Goal: Transaction & Acquisition: Obtain resource

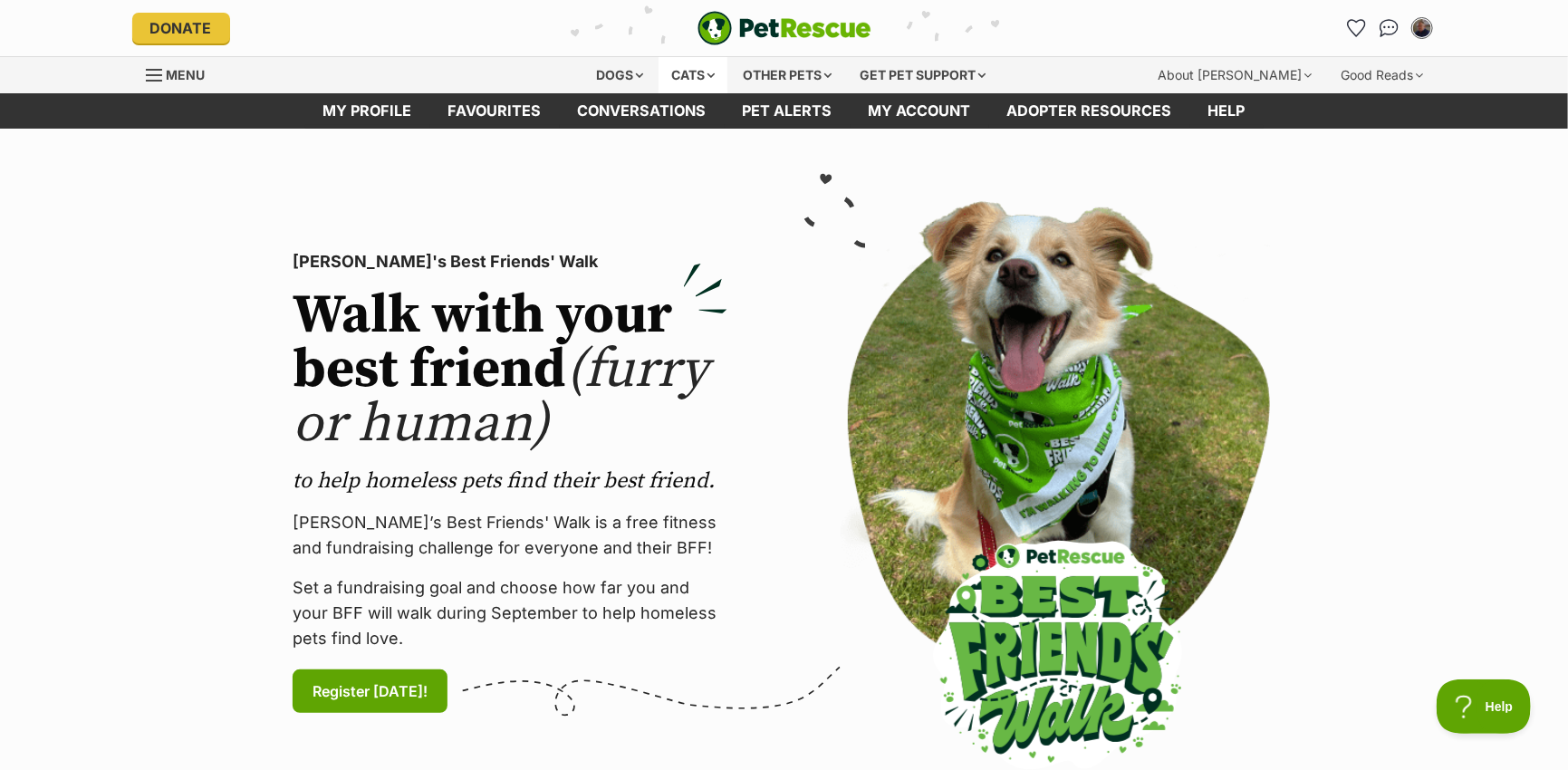
click at [707, 77] on div "Cats" at bounding box center [693, 75] width 69 height 36
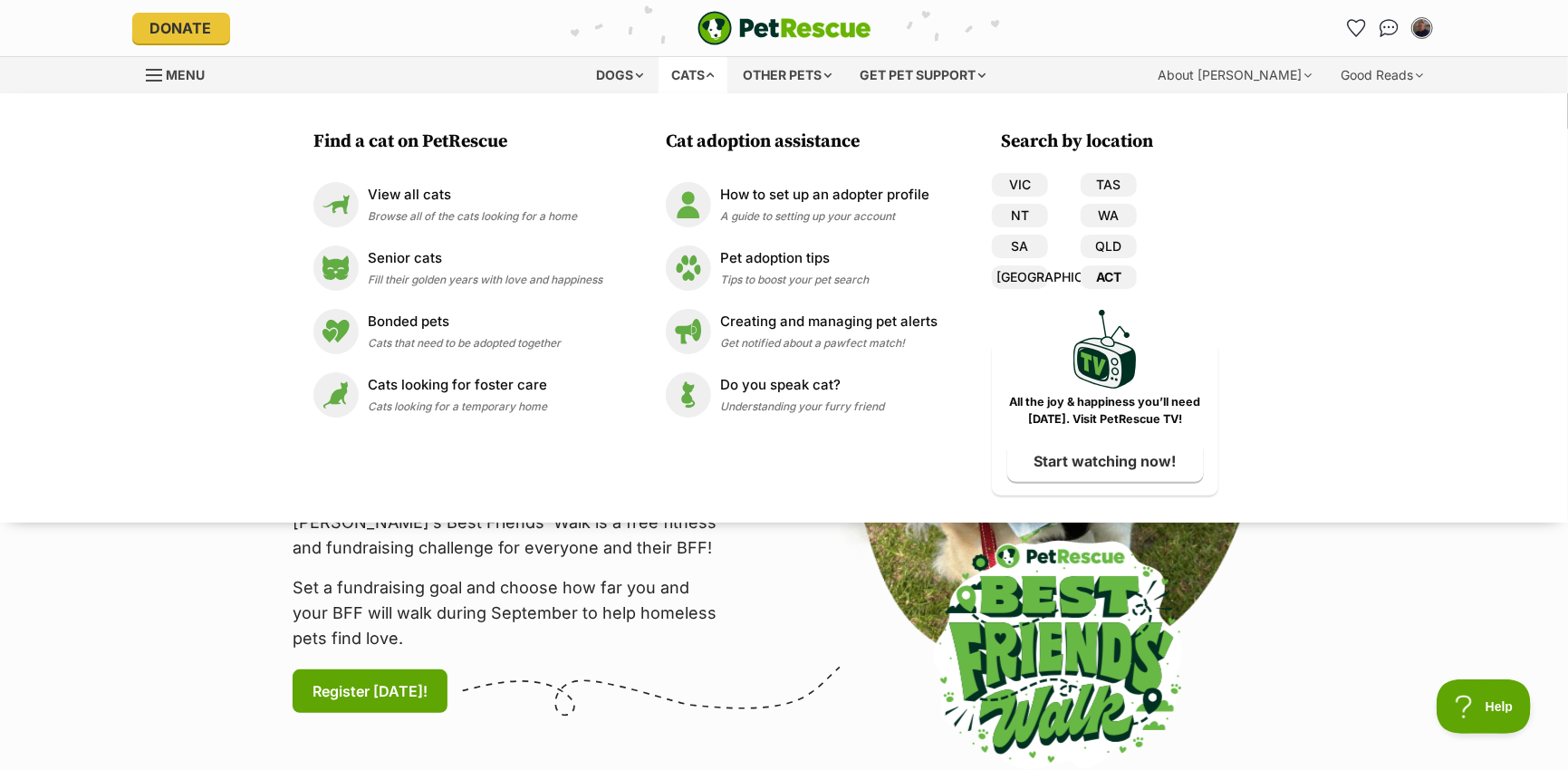
click at [1104, 279] on link "ACT" at bounding box center [1108, 276] width 56 height 23
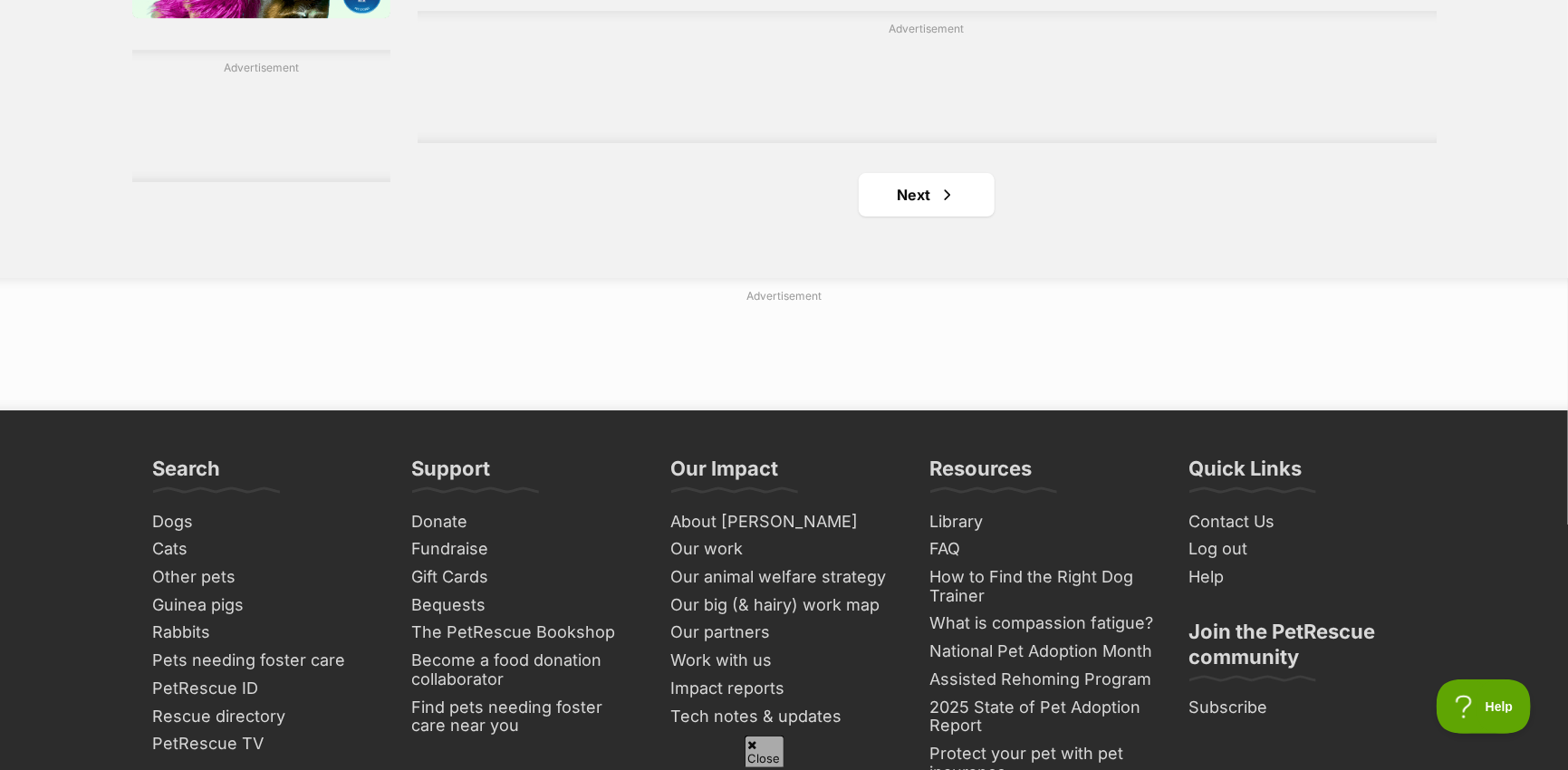
scroll to position [3171, 0]
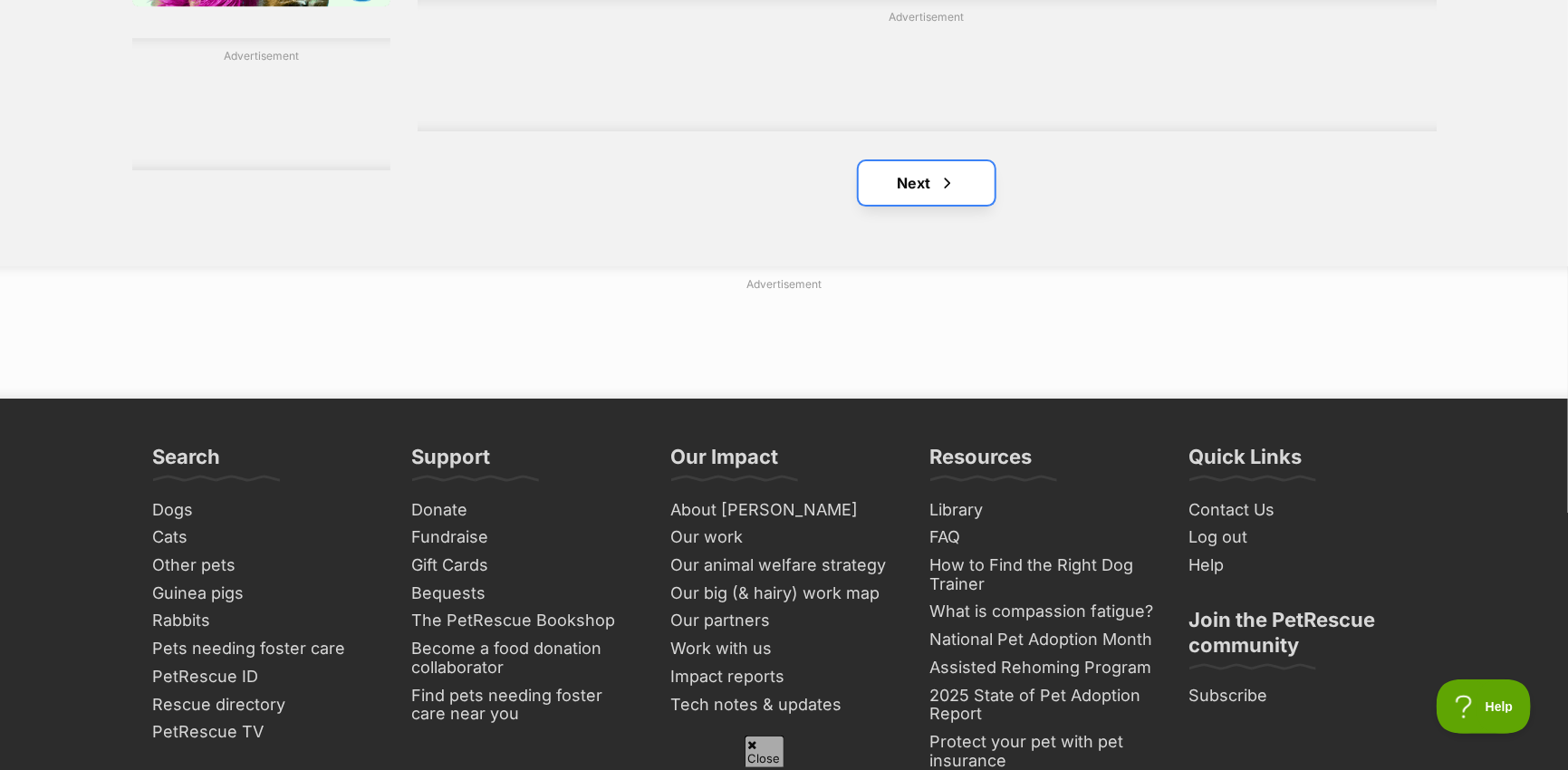
click at [951, 187] on span "Next page" at bounding box center [947, 182] width 18 height 21
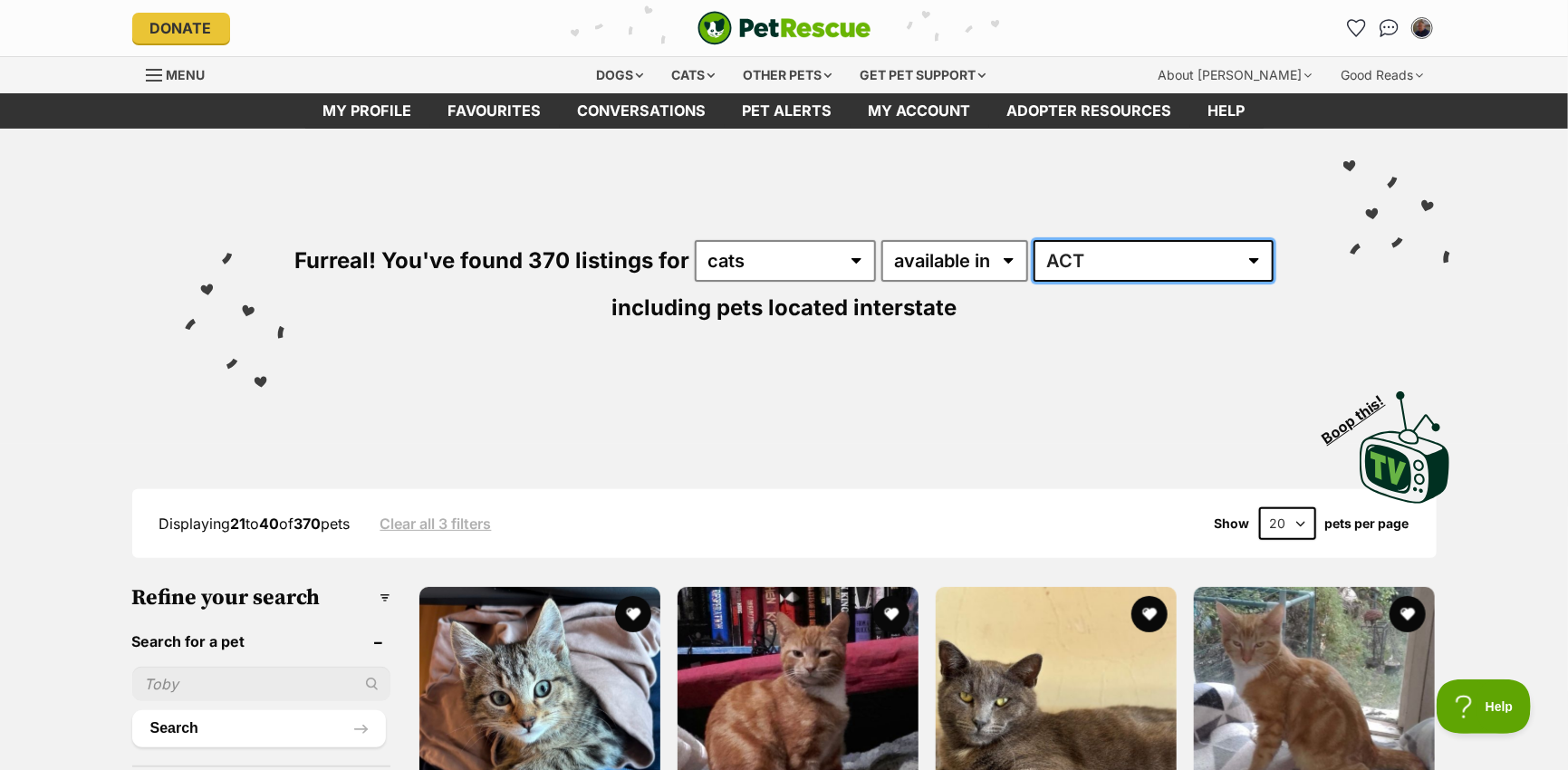
click at [1157, 259] on select "Australia ACT NSW NT QLD SA TAS VIC WA" at bounding box center [1153, 260] width 240 height 42
select select "[GEOGRAPHIC_DATA]"
click at [1037, 240] on select "Australia ACT NSW NT QLD SA TAS VIC WA" at bounding box center [1153, 260] width 240 height 42
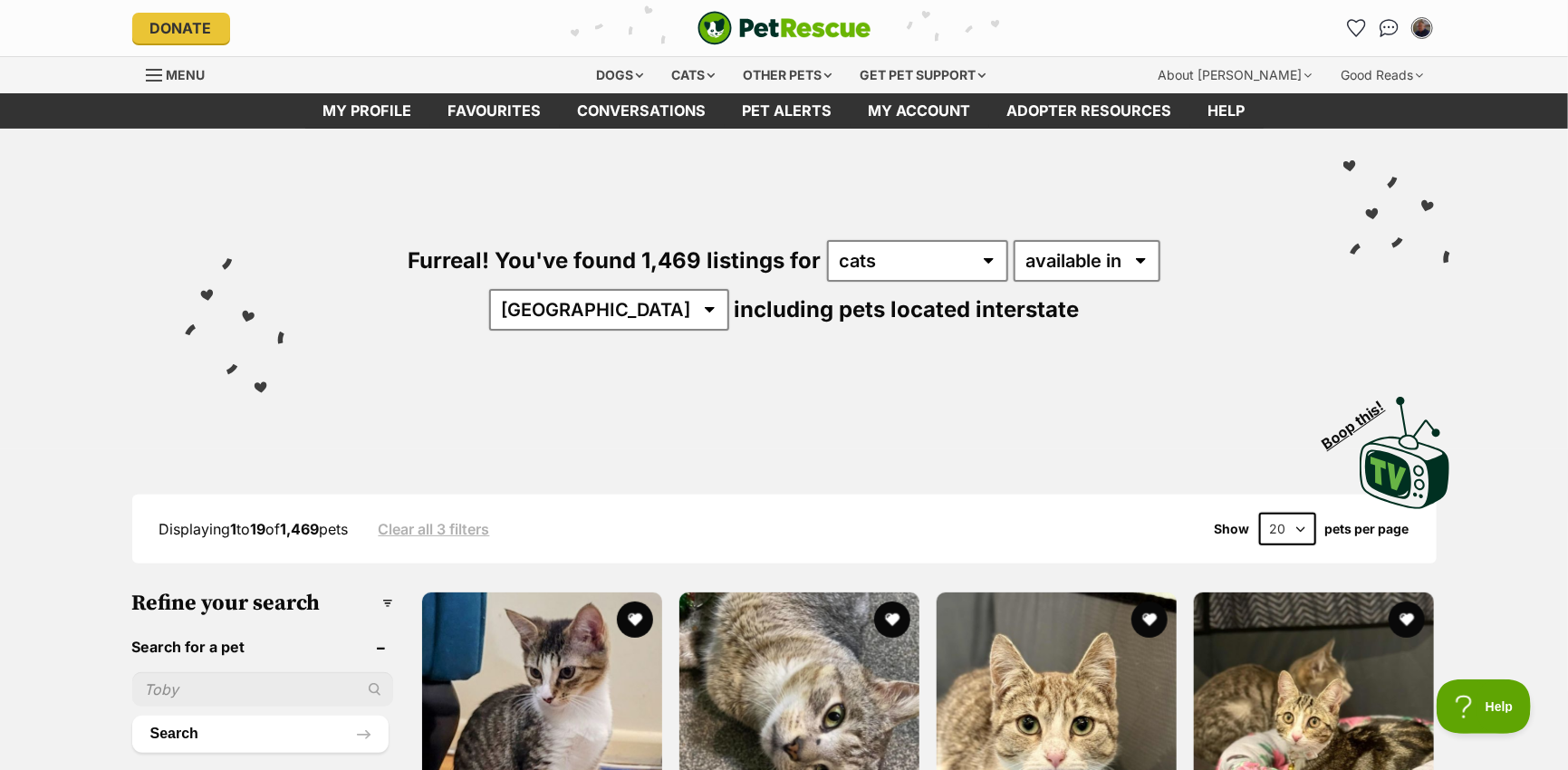
click at [1300, 521] on select "20 40 60" at bounding box center [1287, 529] width 57 height 33
select select "60"
click at [1259, 513] on select "20 40 60" at bounding box center [1287, 529] width 57 height 33
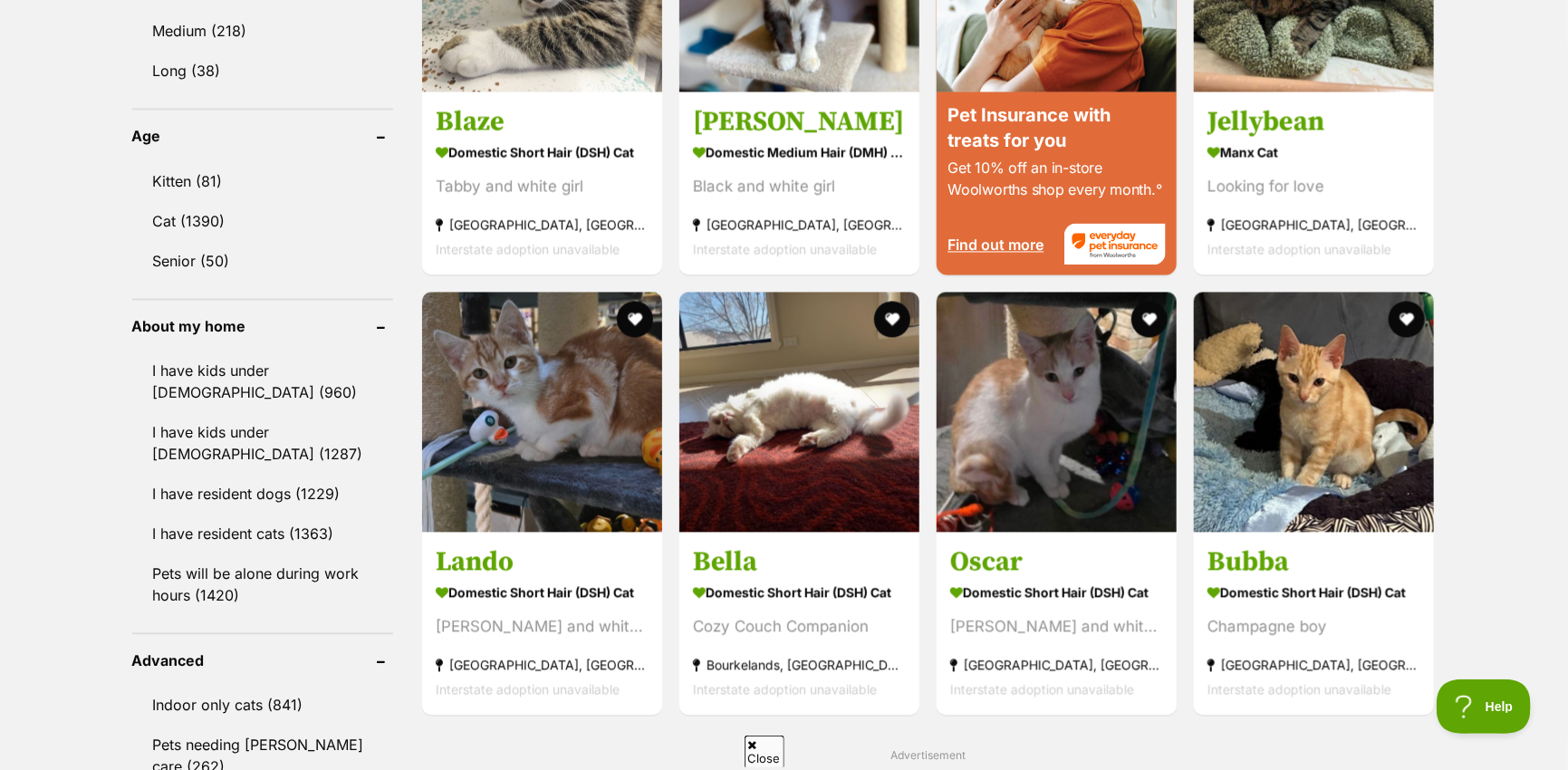
scroll to position [1813, 0]
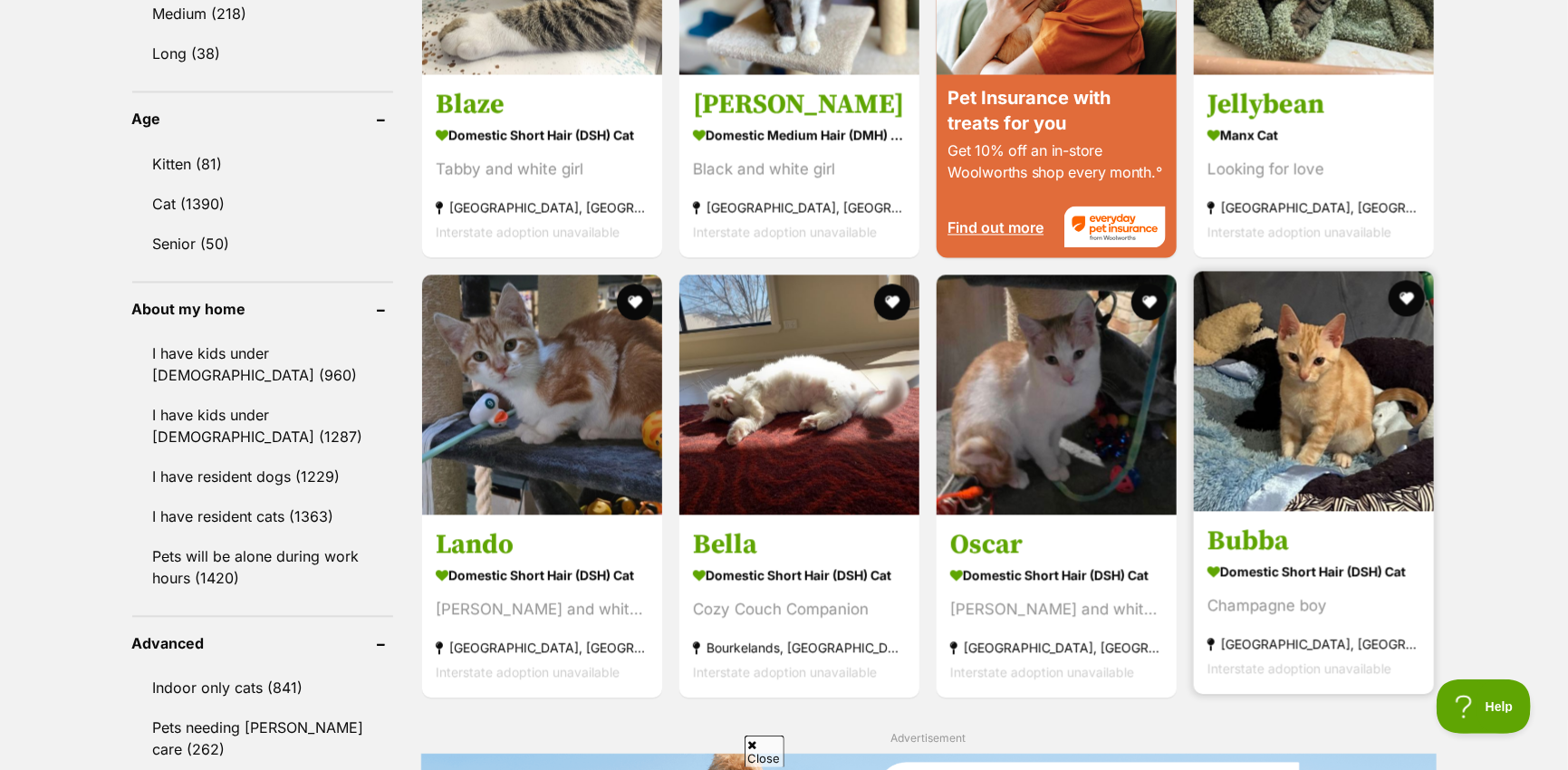
click at [1275, 405] on img at bounding box center [1313, 391] width 240 height 240
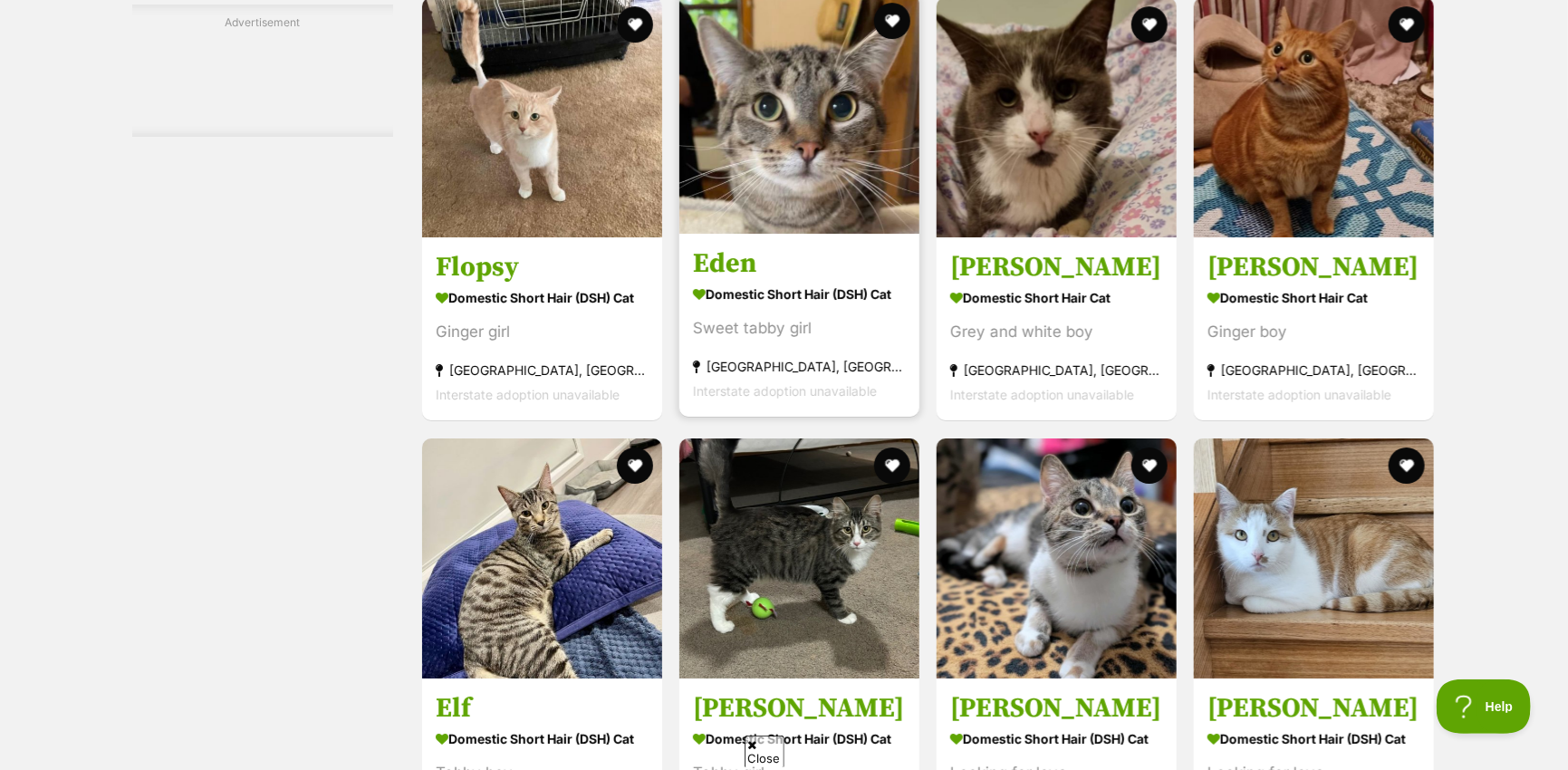
scroll to position [3353, 0]
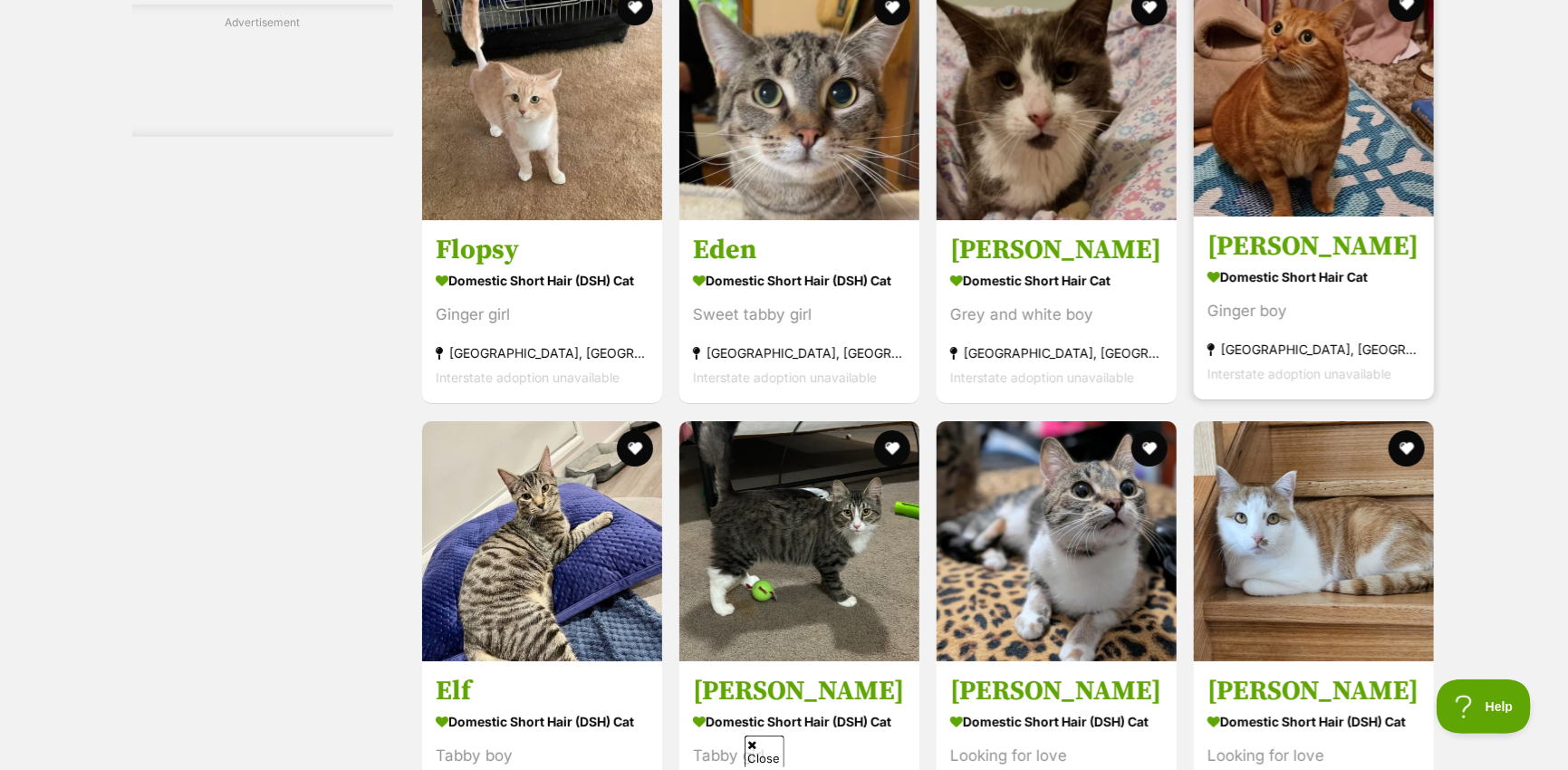
click at [1298, 177] on img at bounding box center [1313, 96] width 240 height 240
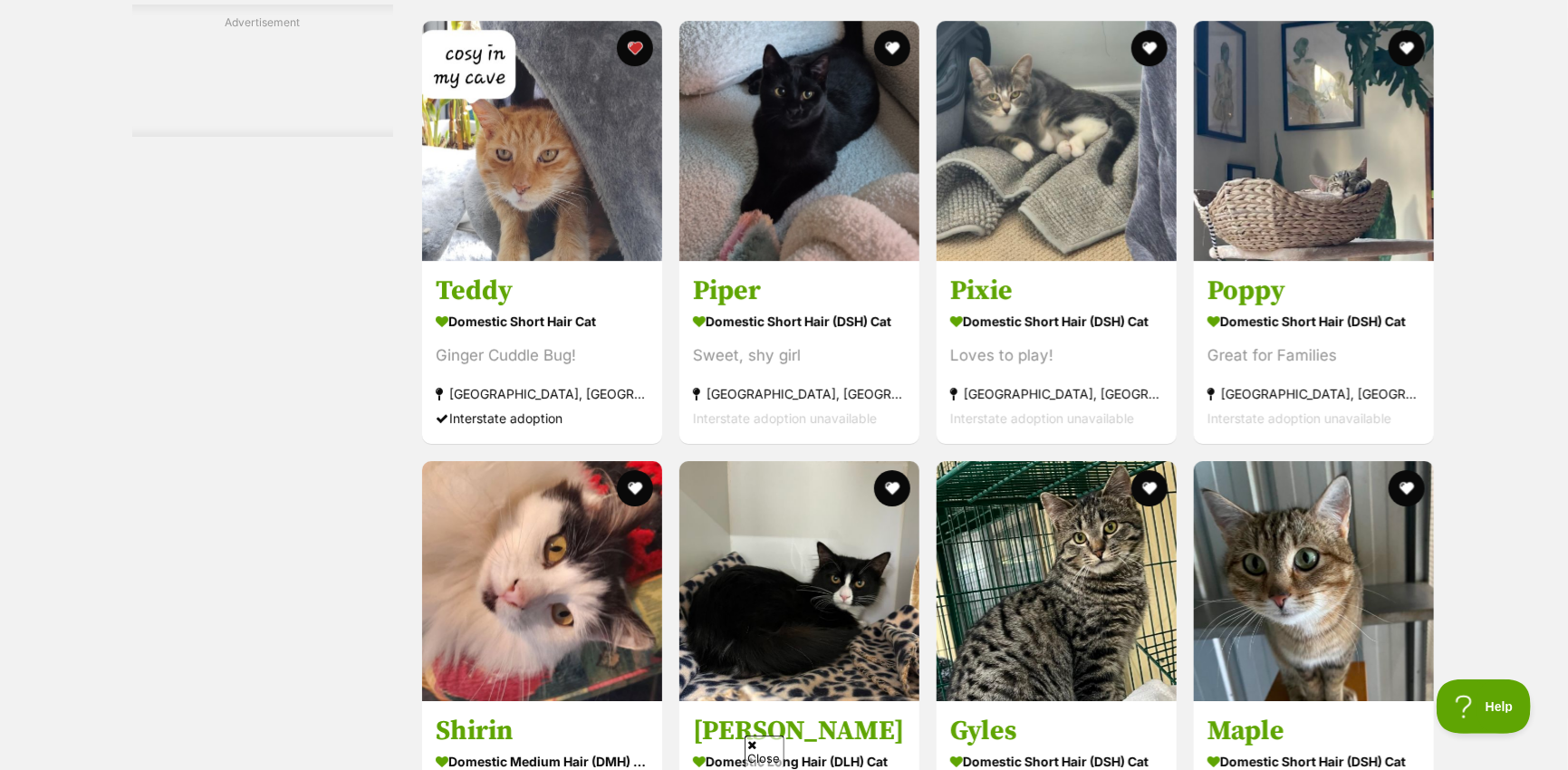
scroll to position [6615, 0]
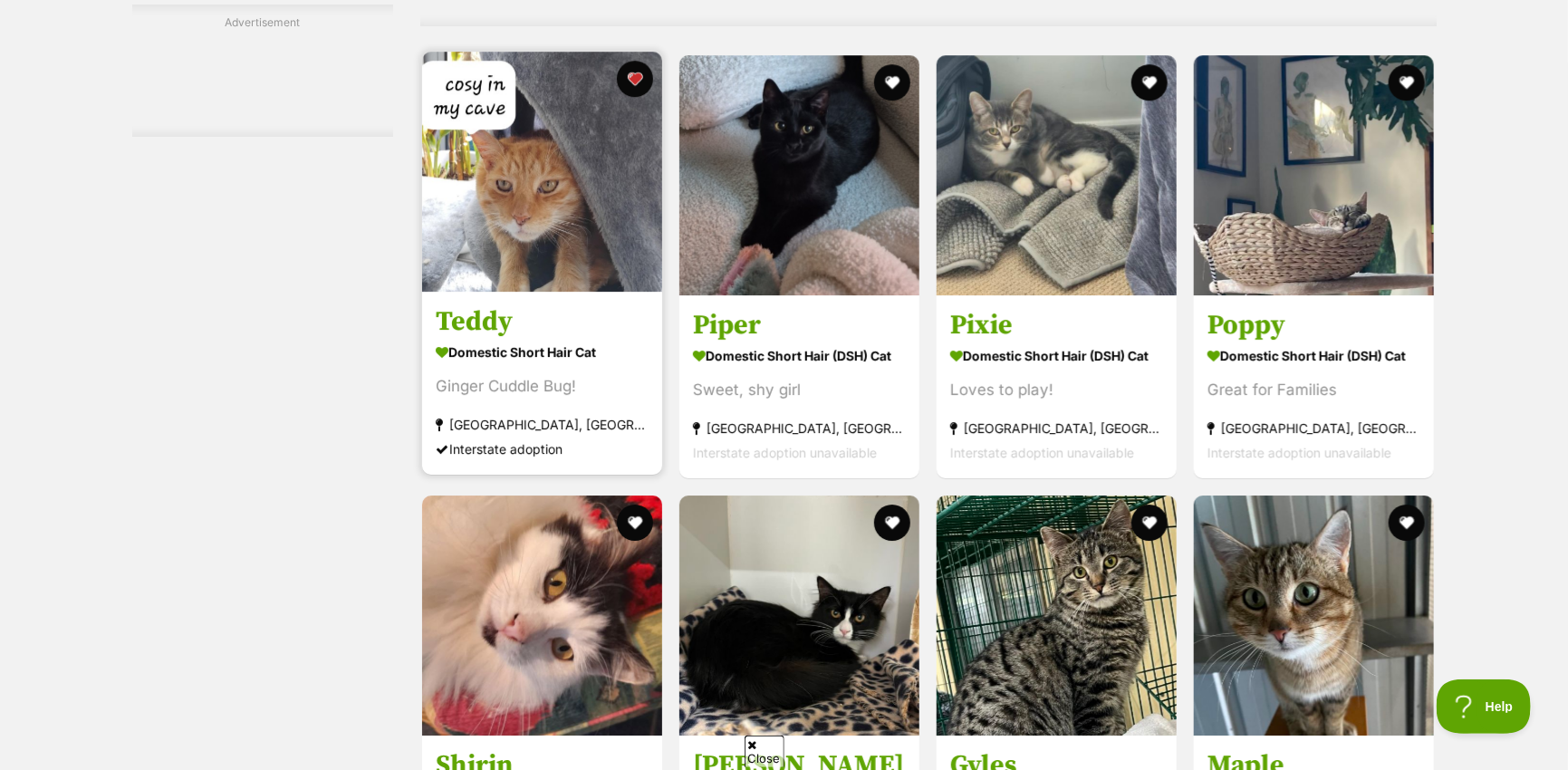
click at [525, 259] on img at bounding box center [541, 171] width 240 height 240
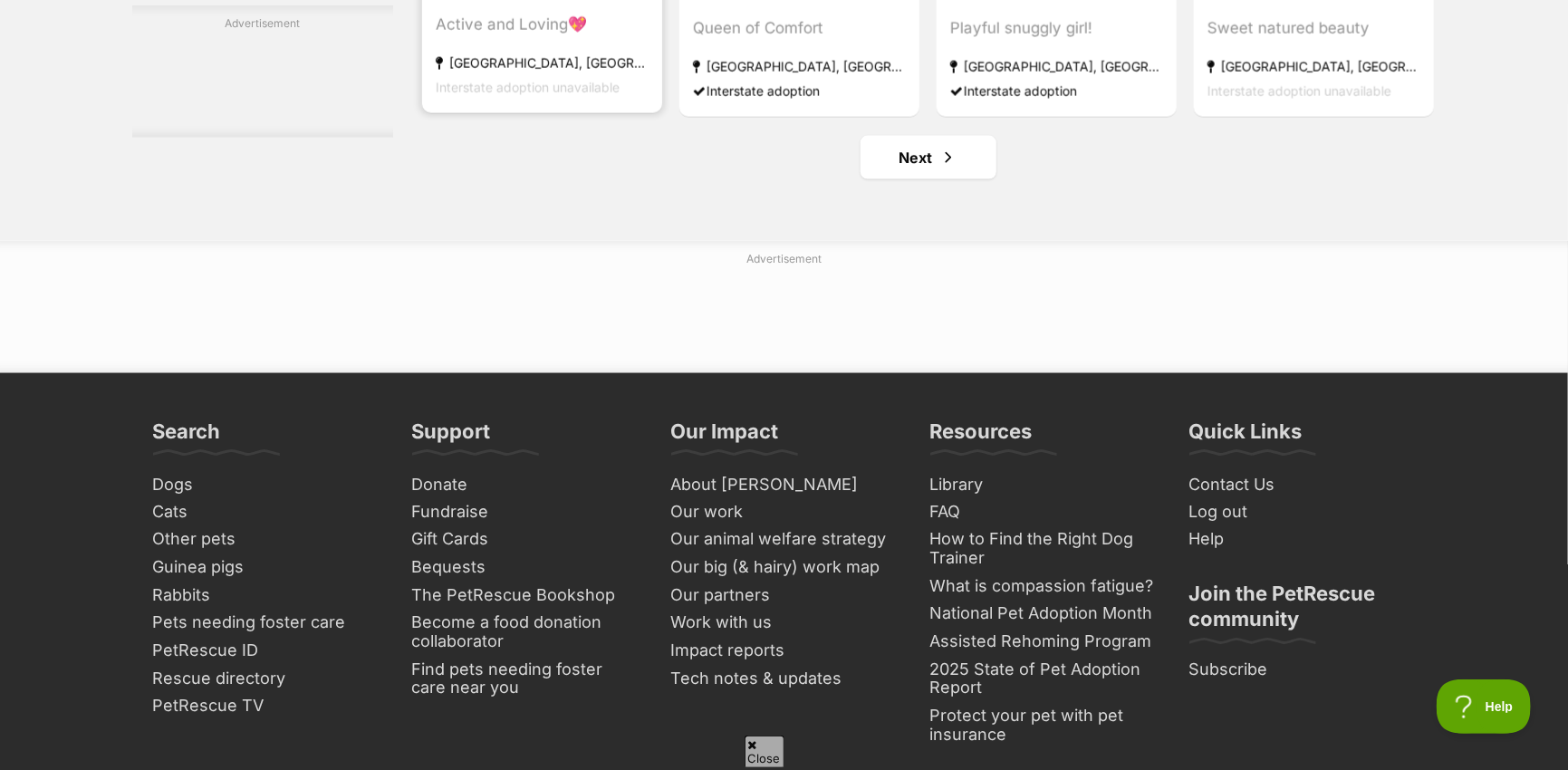
scroll to position [8790, 0]
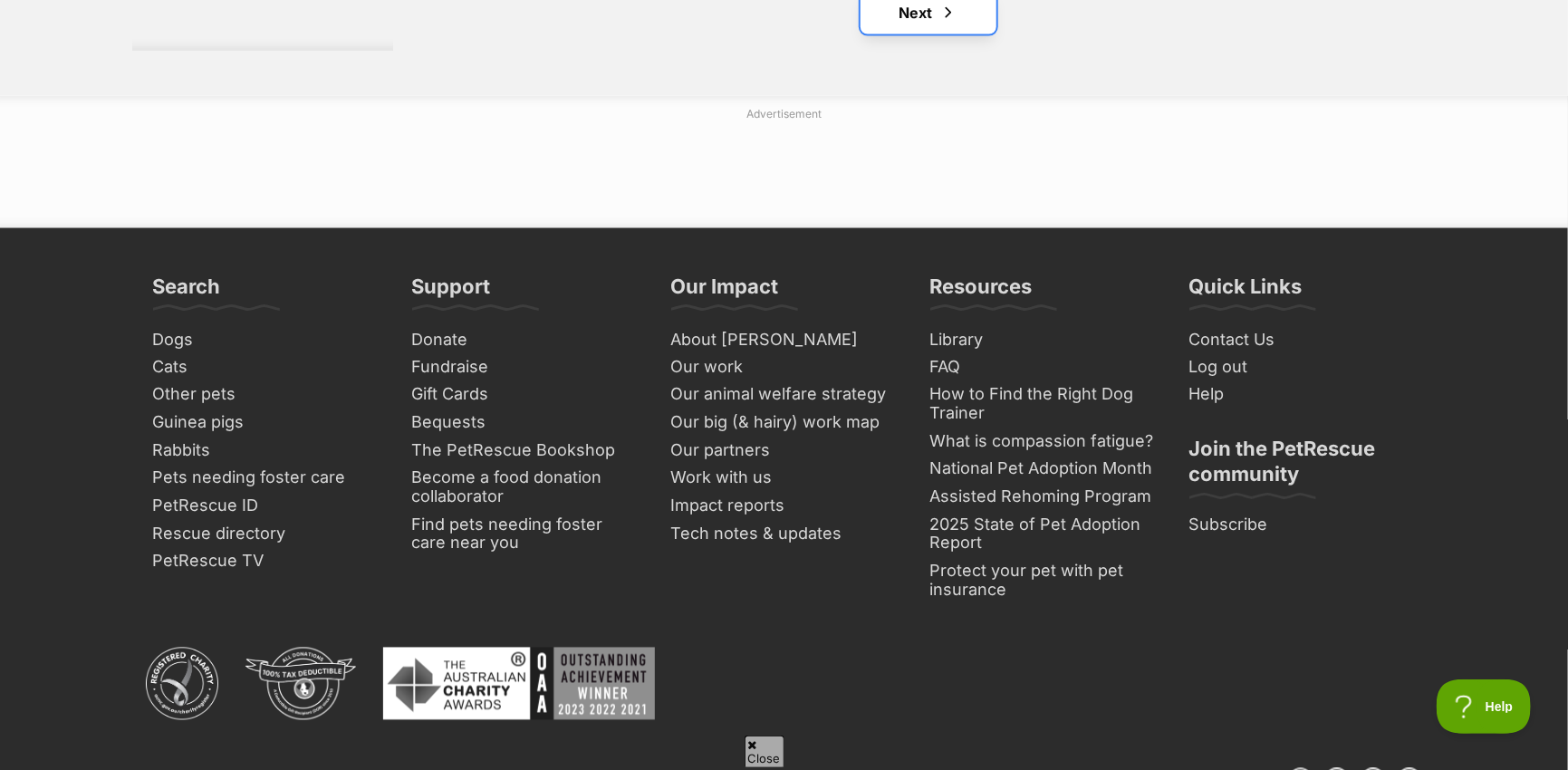
click at [909, 35] on link "Next" at bounding box center [928, 12] width 136 height 44
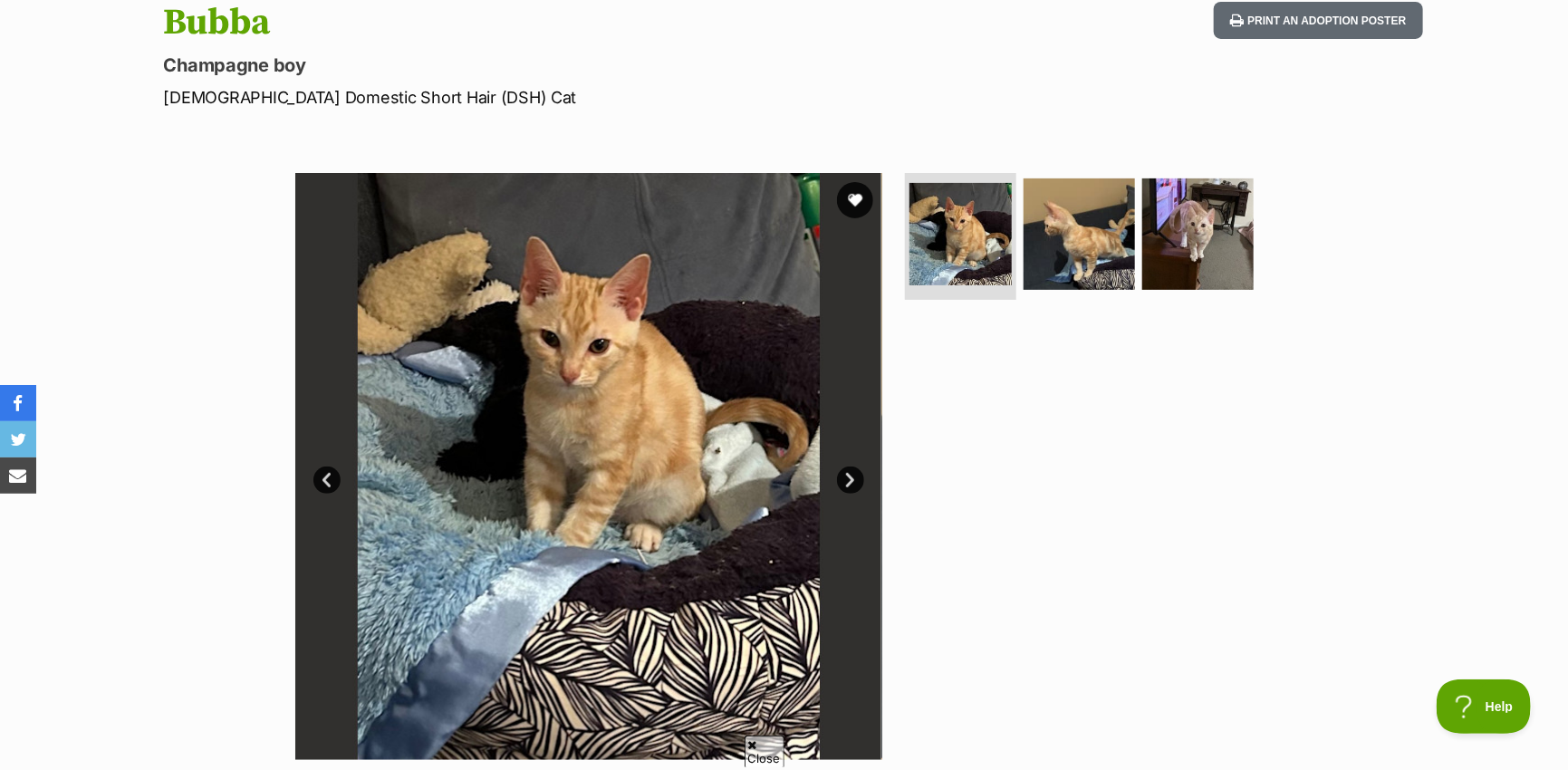
scroll to position [181, 0]
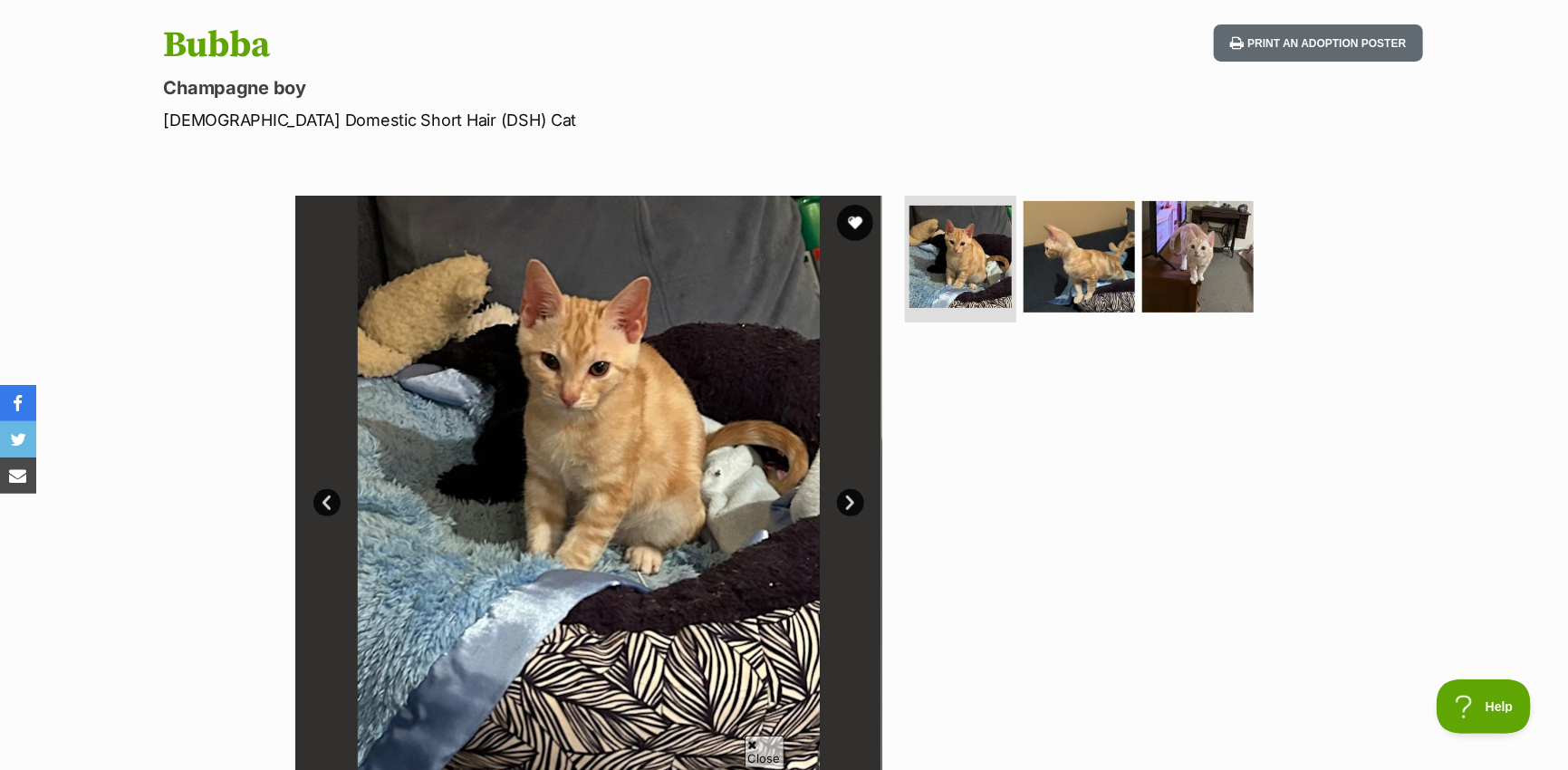
click at [852, 504] on link "Next" at bounding box center [850, 502] width 27 height 27
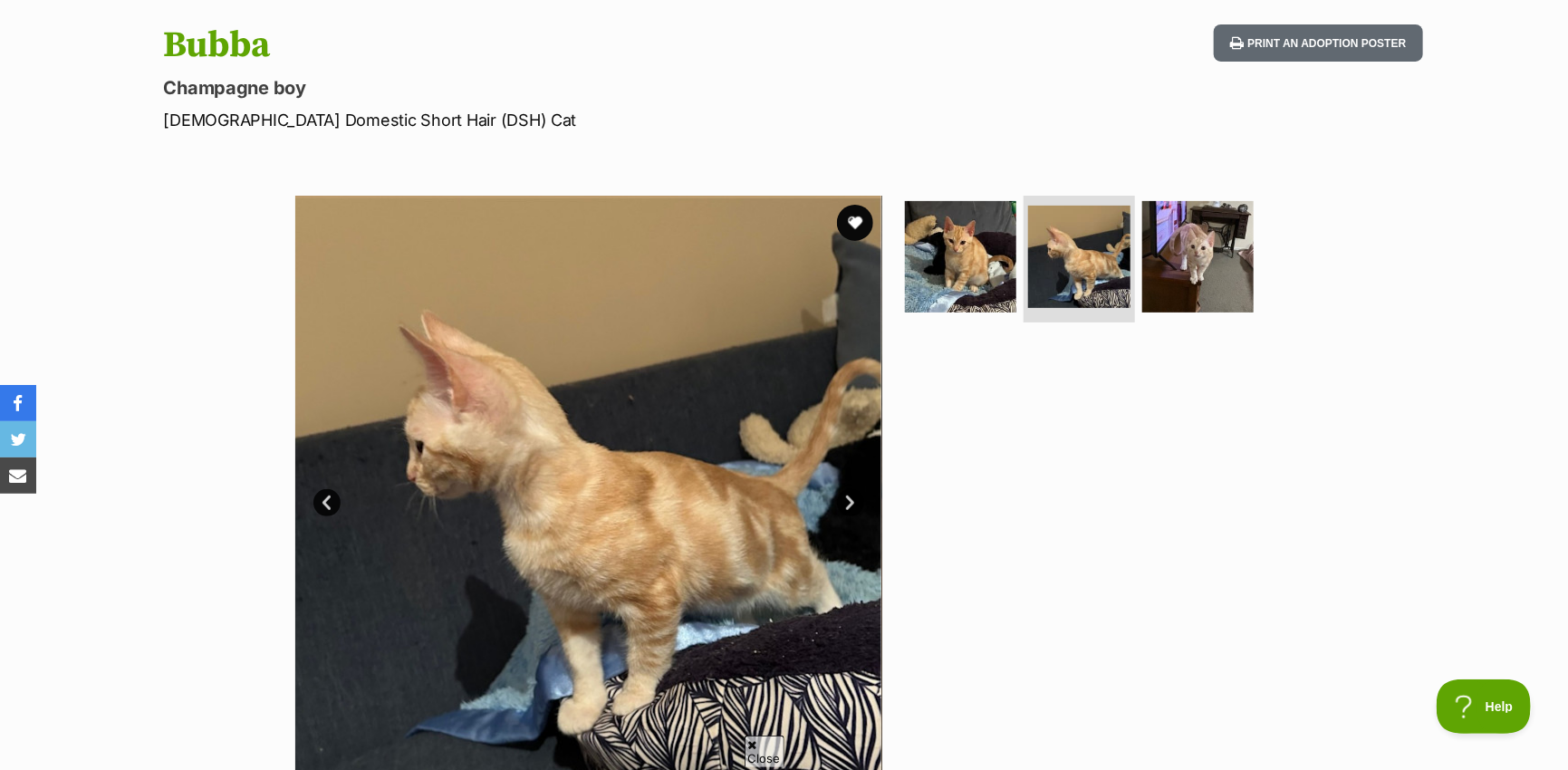
click at [852, 504] on link "Next" at bounding box center [850, 502] width 27 height 27
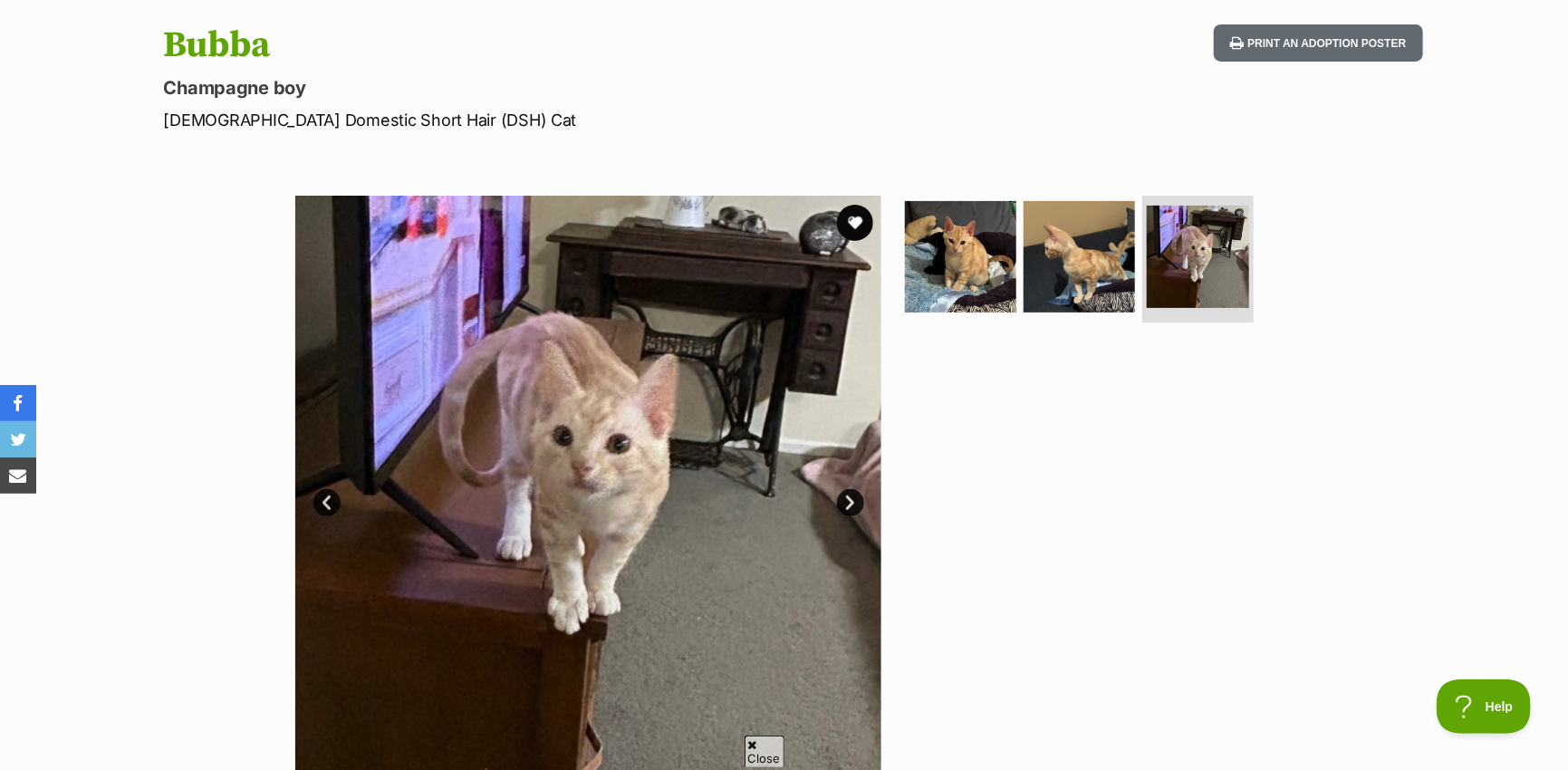
click at [852, 504] on link "Next" at bounding box center [850, 502] width 27 height 27
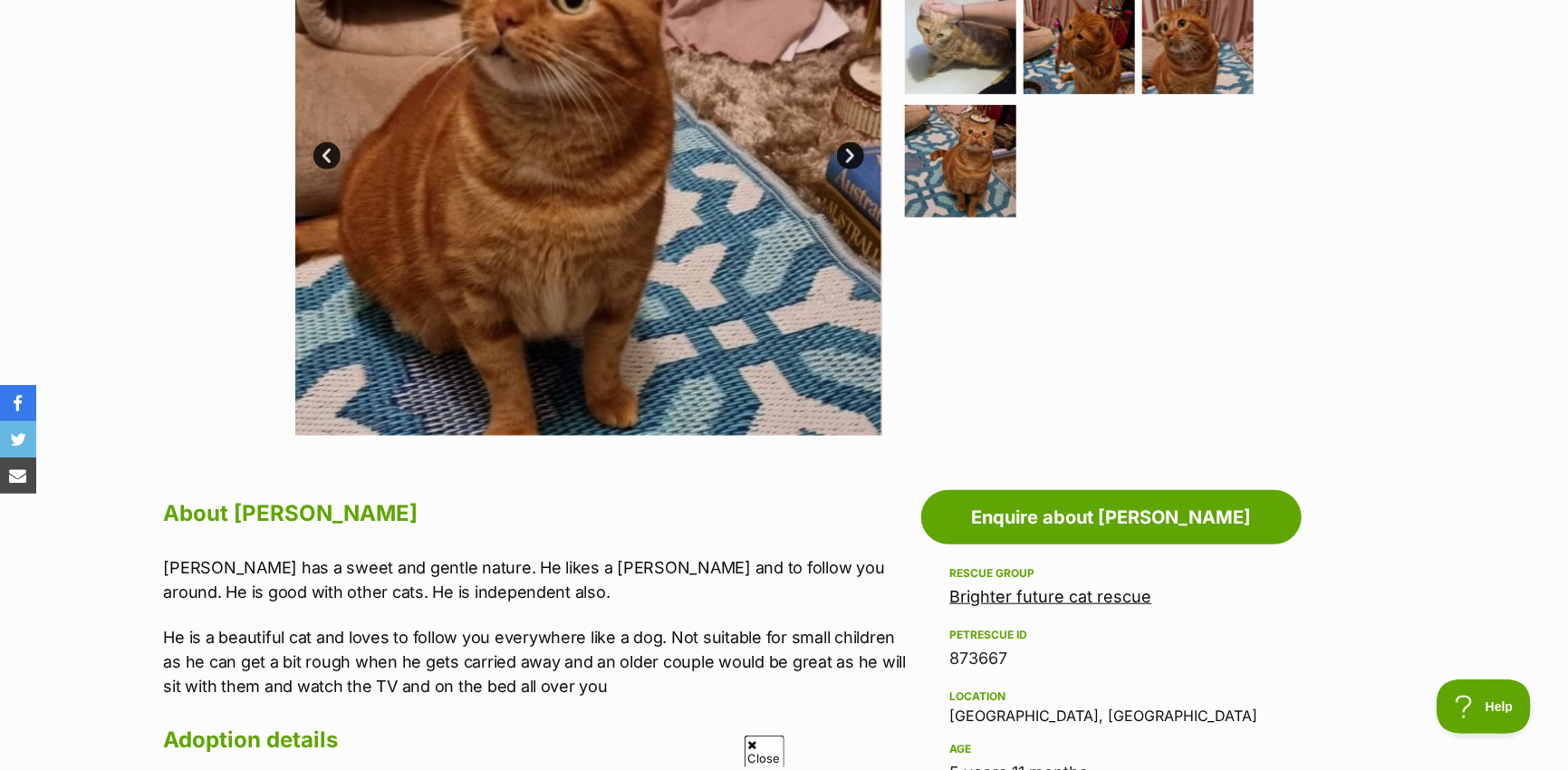
scroll to position [272, 0]
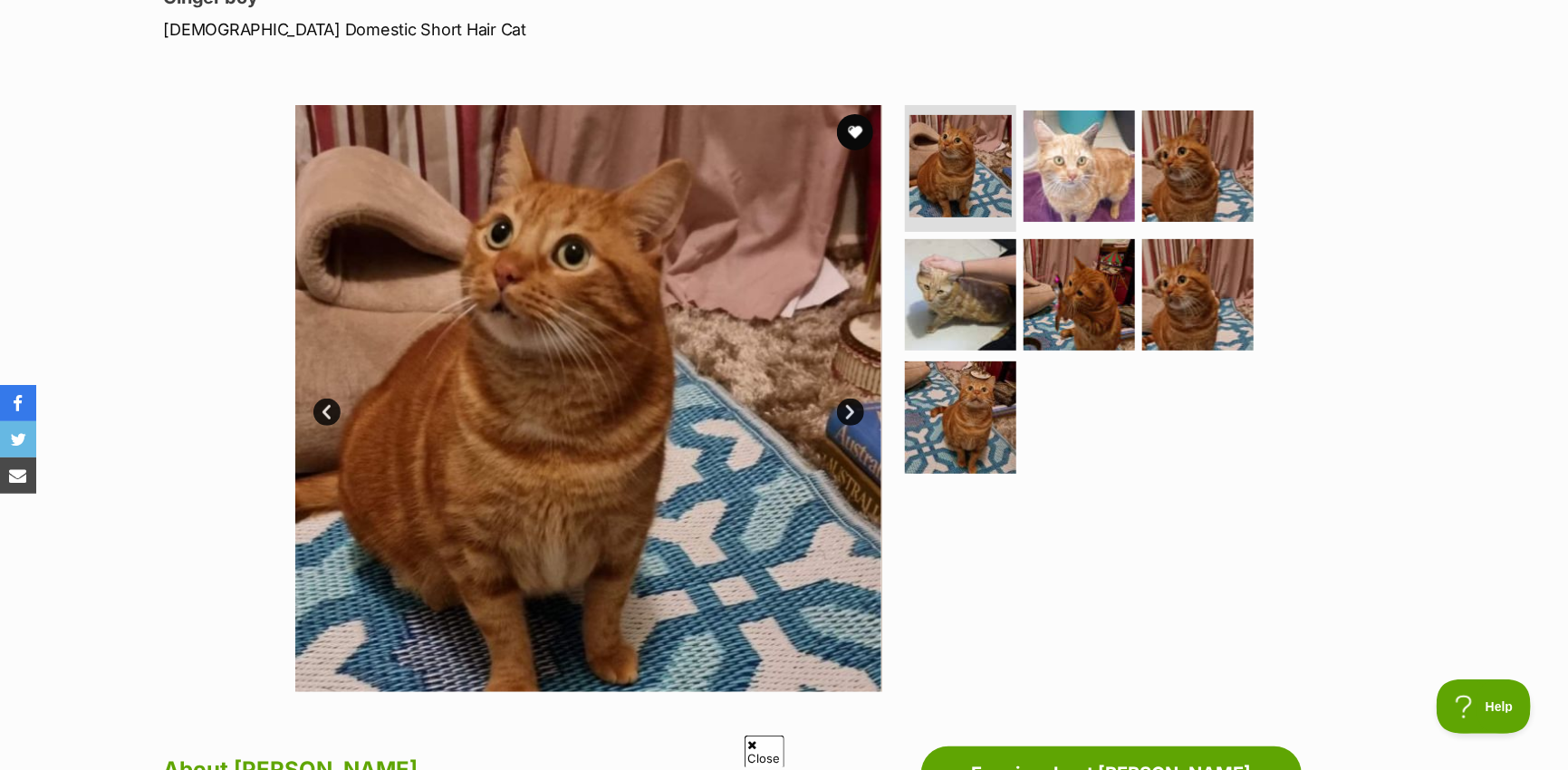
click at [842, 416] on link "Next" at bounding box center [850, 412] width 27 height 27
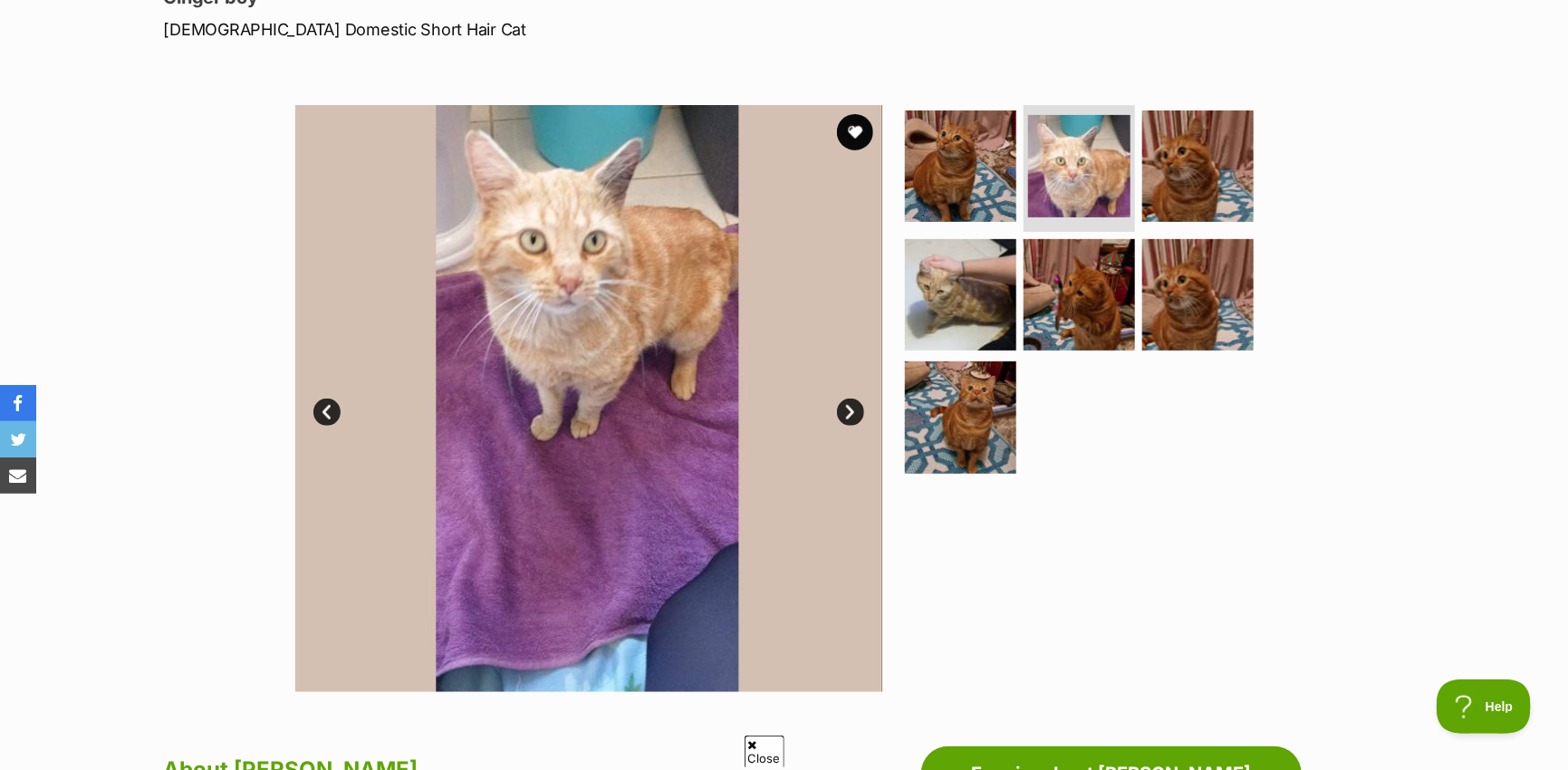
click at [842, 416] on link "Next" at bounding box center [850, 412] width 27 height 27
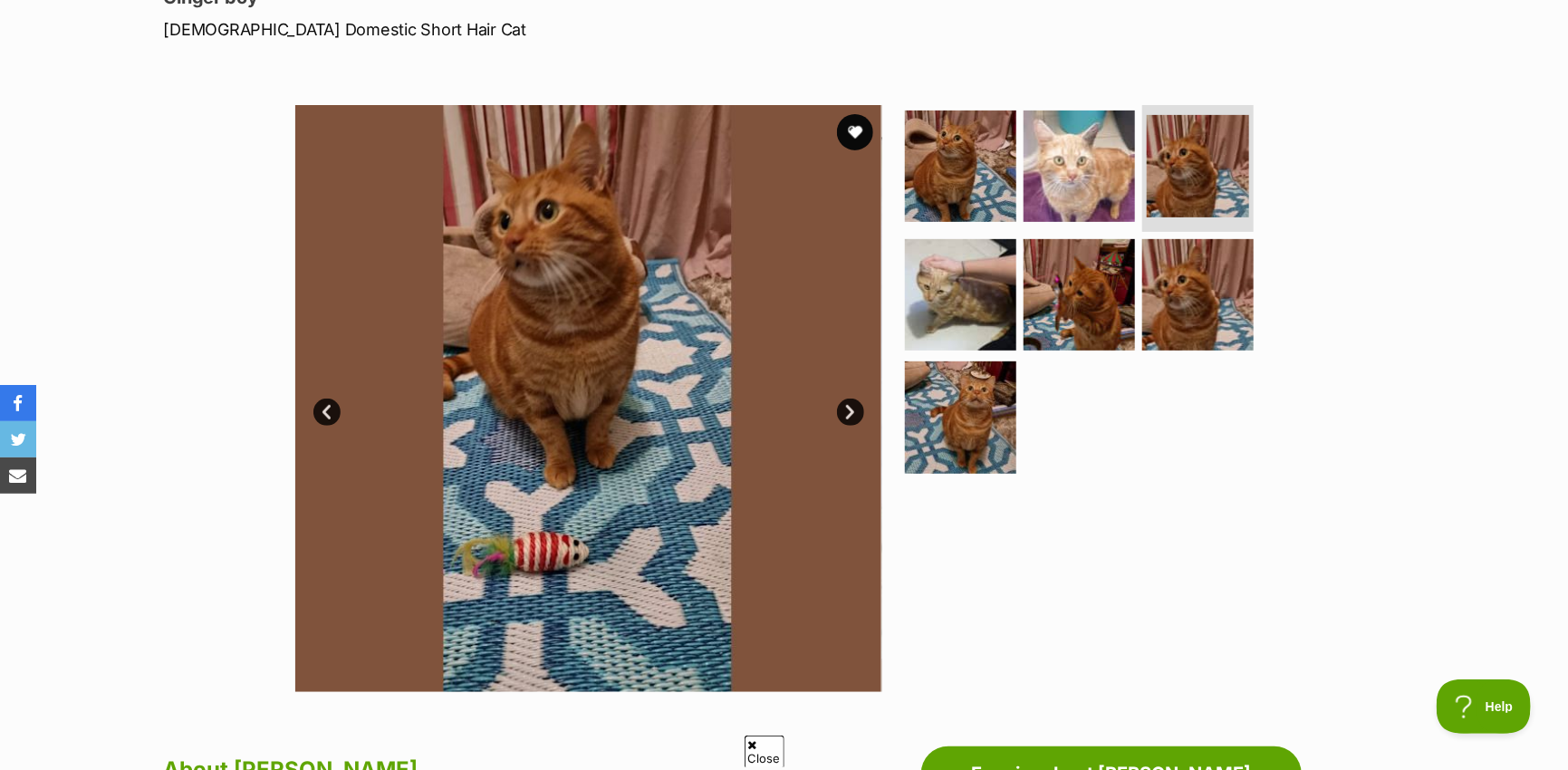
click at [842, 415] on link "Next" at bounding box center [850, 412] width 27 height 27
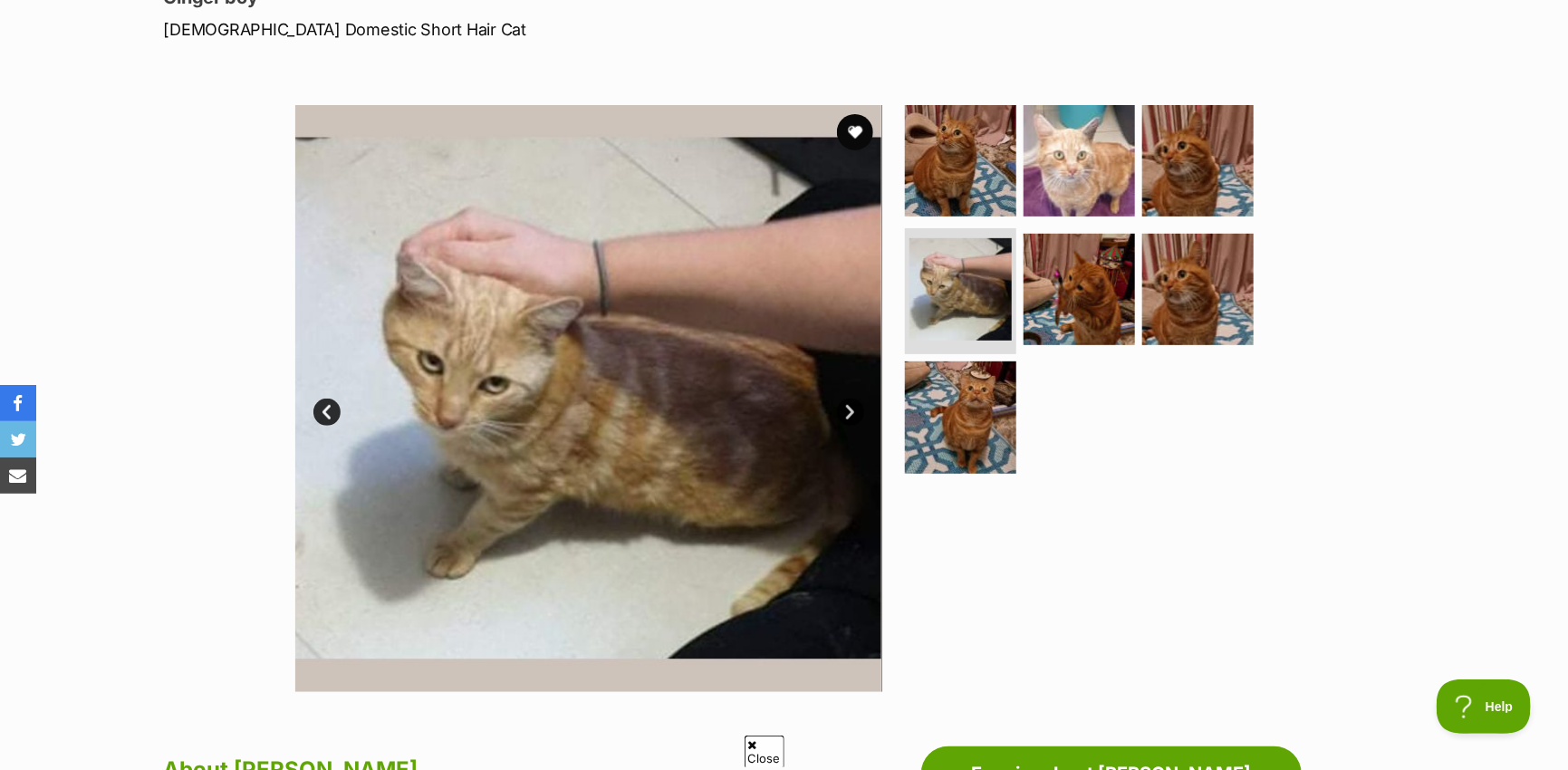
click at [840, 412] on link "Next" at bounding box center [850, 412] width 27 height 27
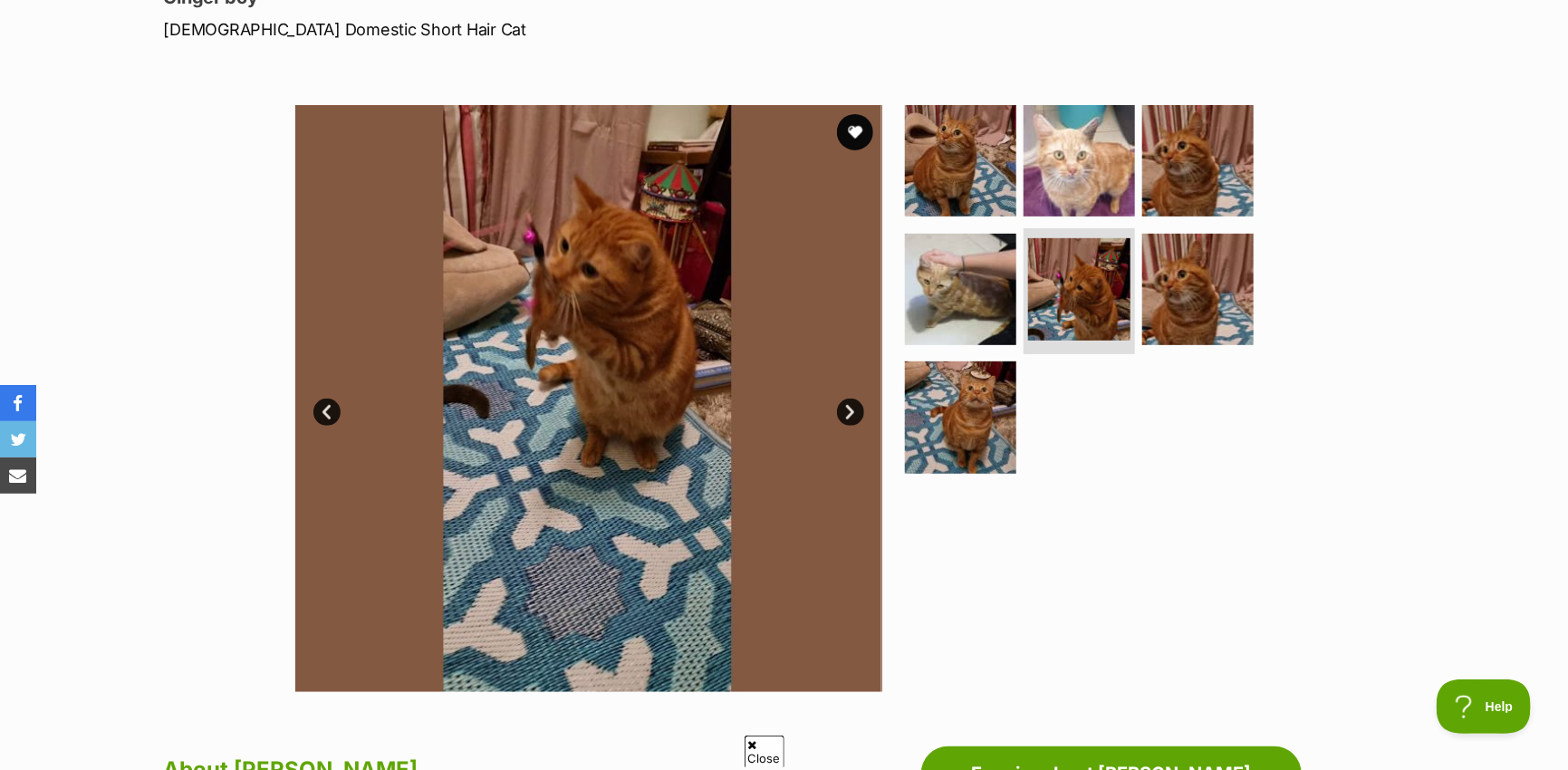
click at [840, 413] on link "Next" at bounding box center [850, 412] width 27 height 27
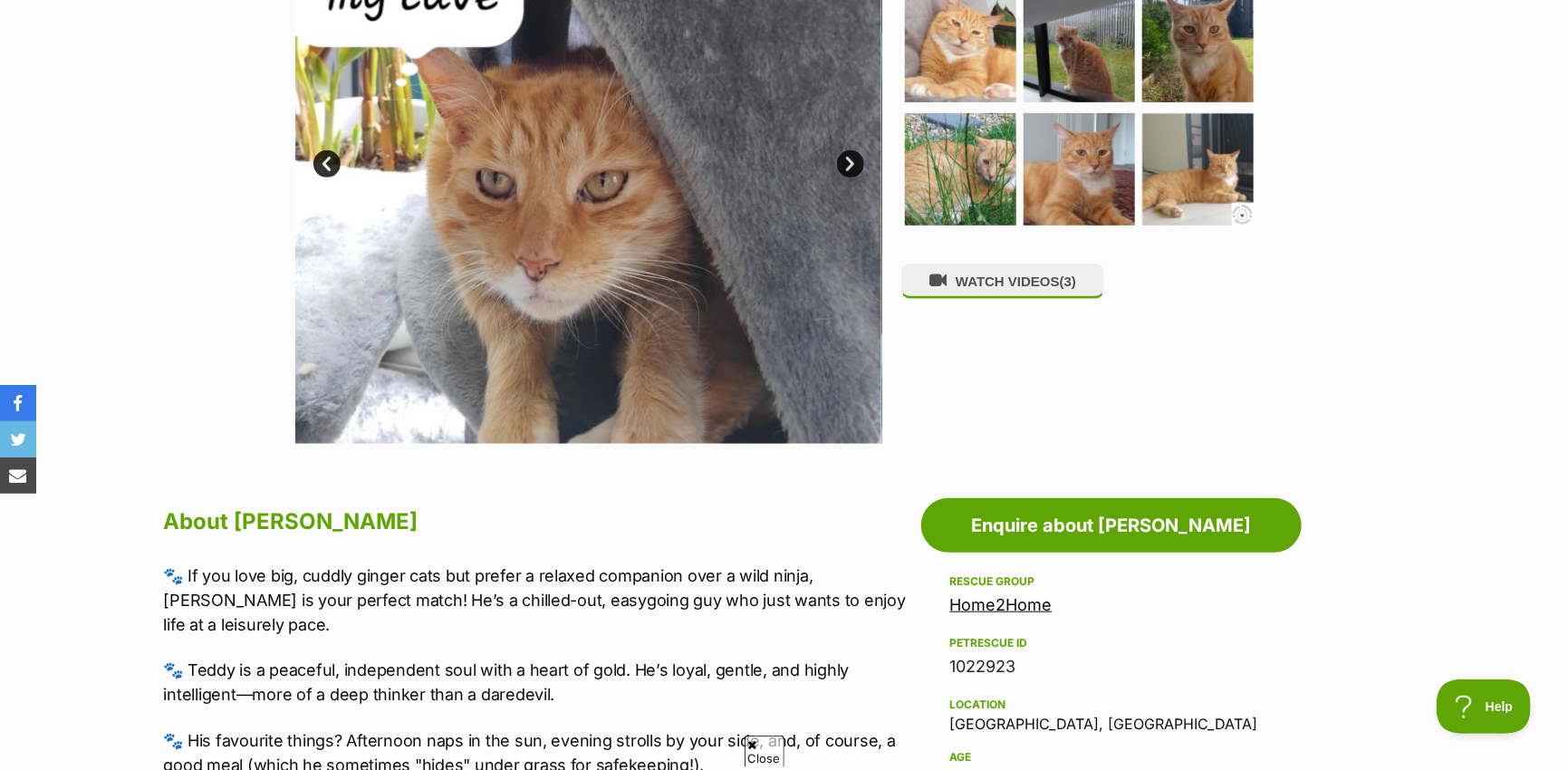
scroll to position [453, 0]
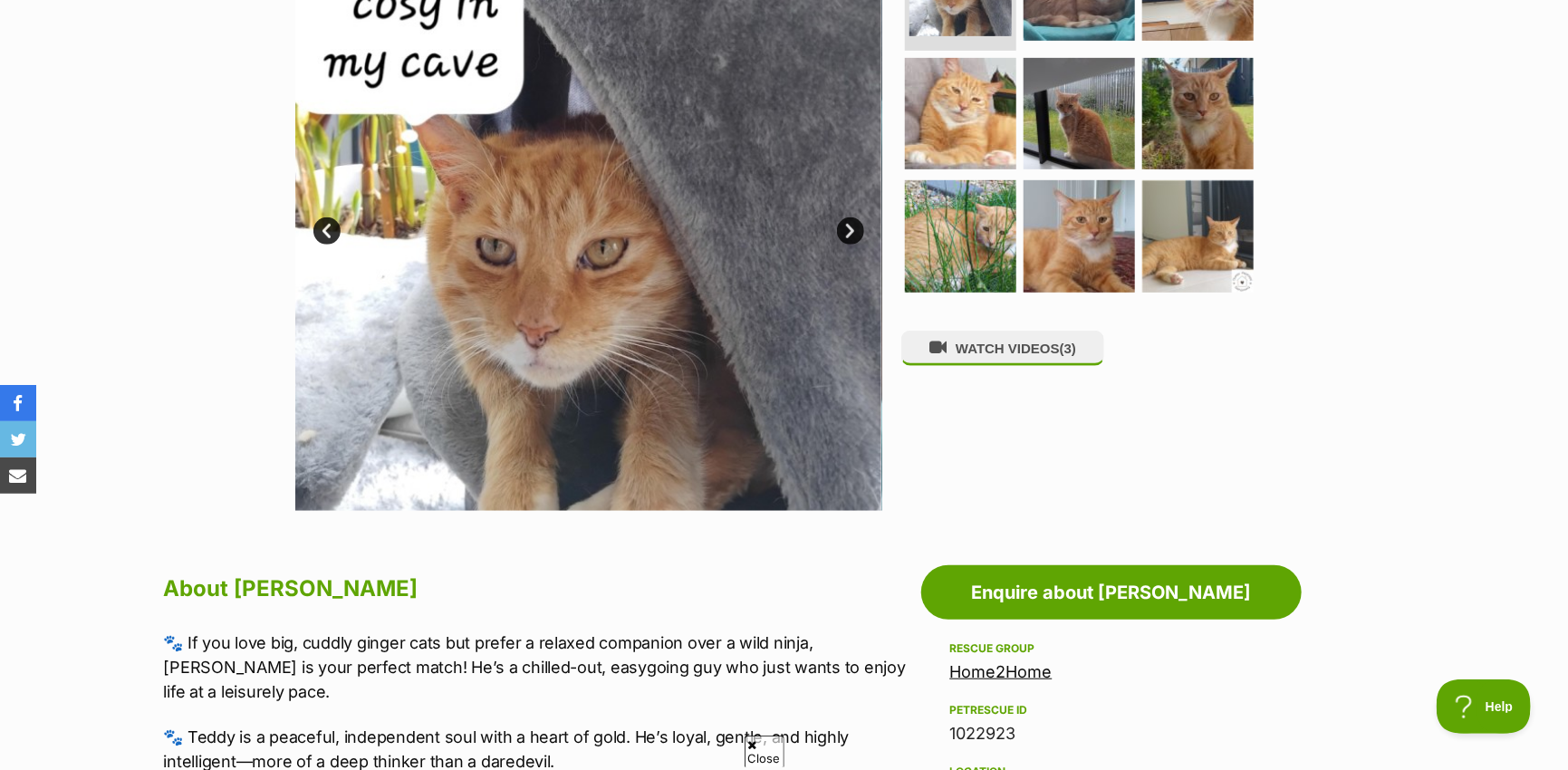
click at [857, 231] on link "Next" at bounding box center [850, 231] width 27 height 27
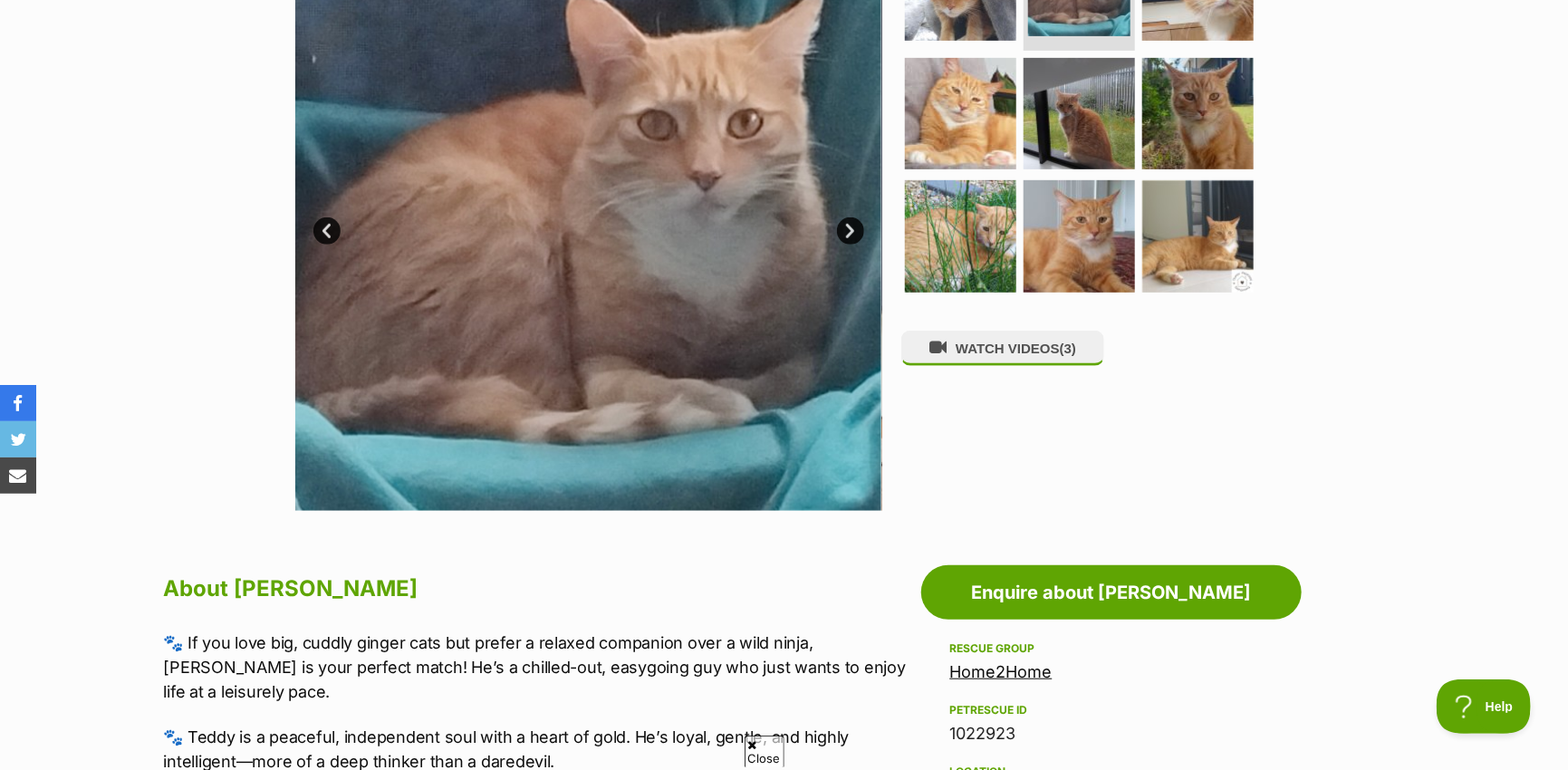
click at [856, 231] on link "Next" at bounding box center [850, 231] width 27 height 27
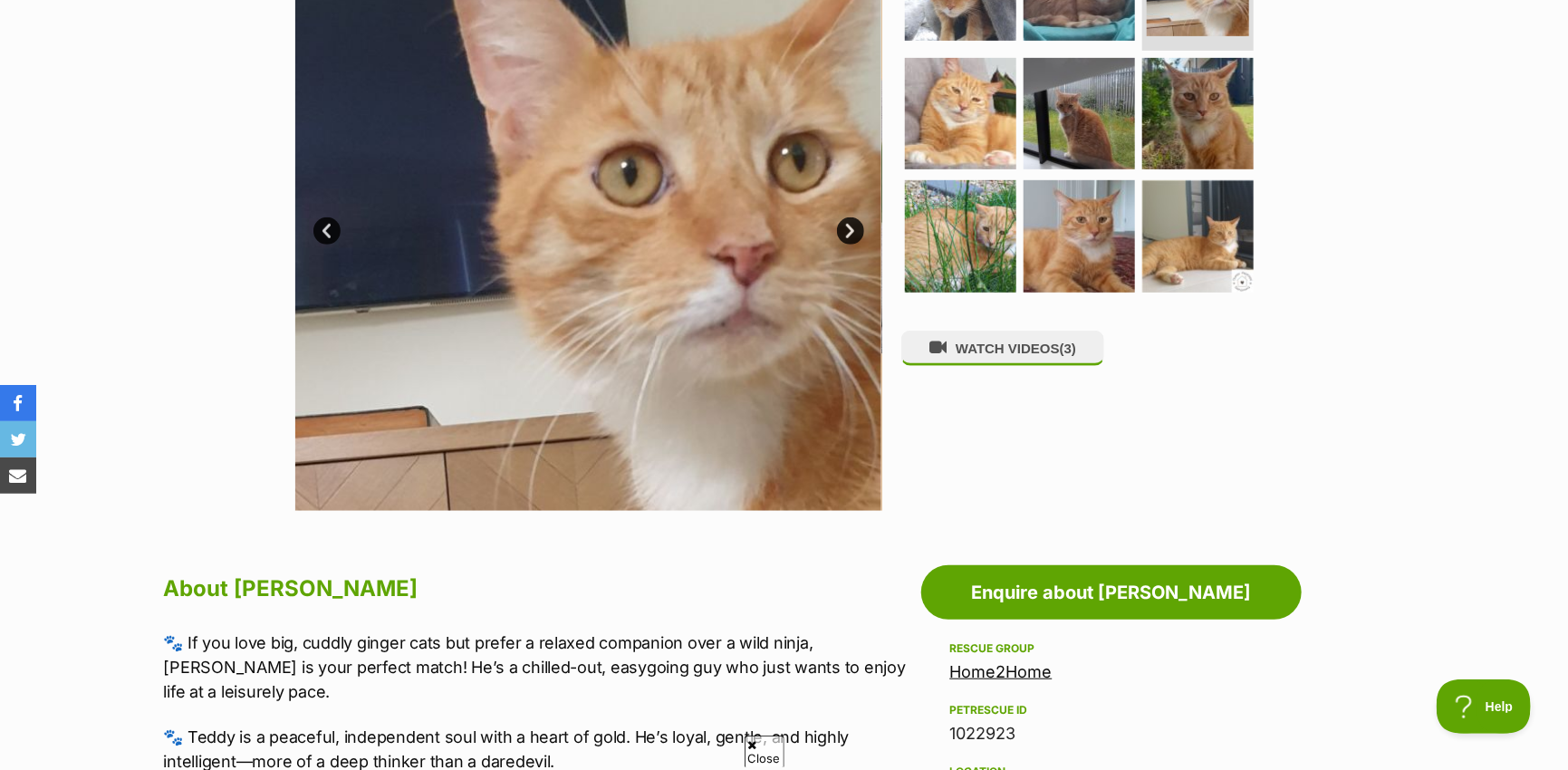
click at [856, 231] on link "Next" at bounding box center [850, 231] width 27 height 27
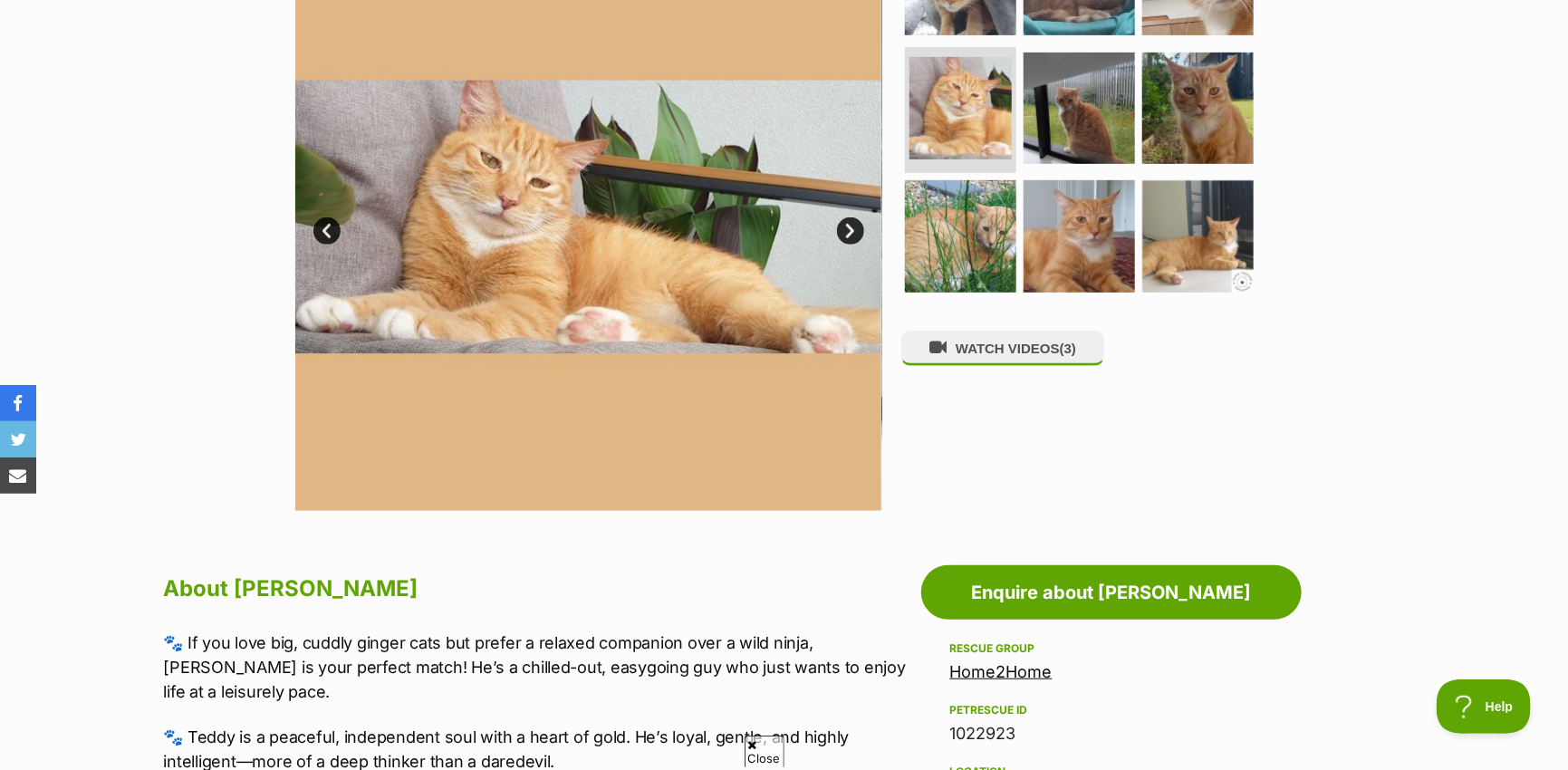
scroll to position [362, 0]
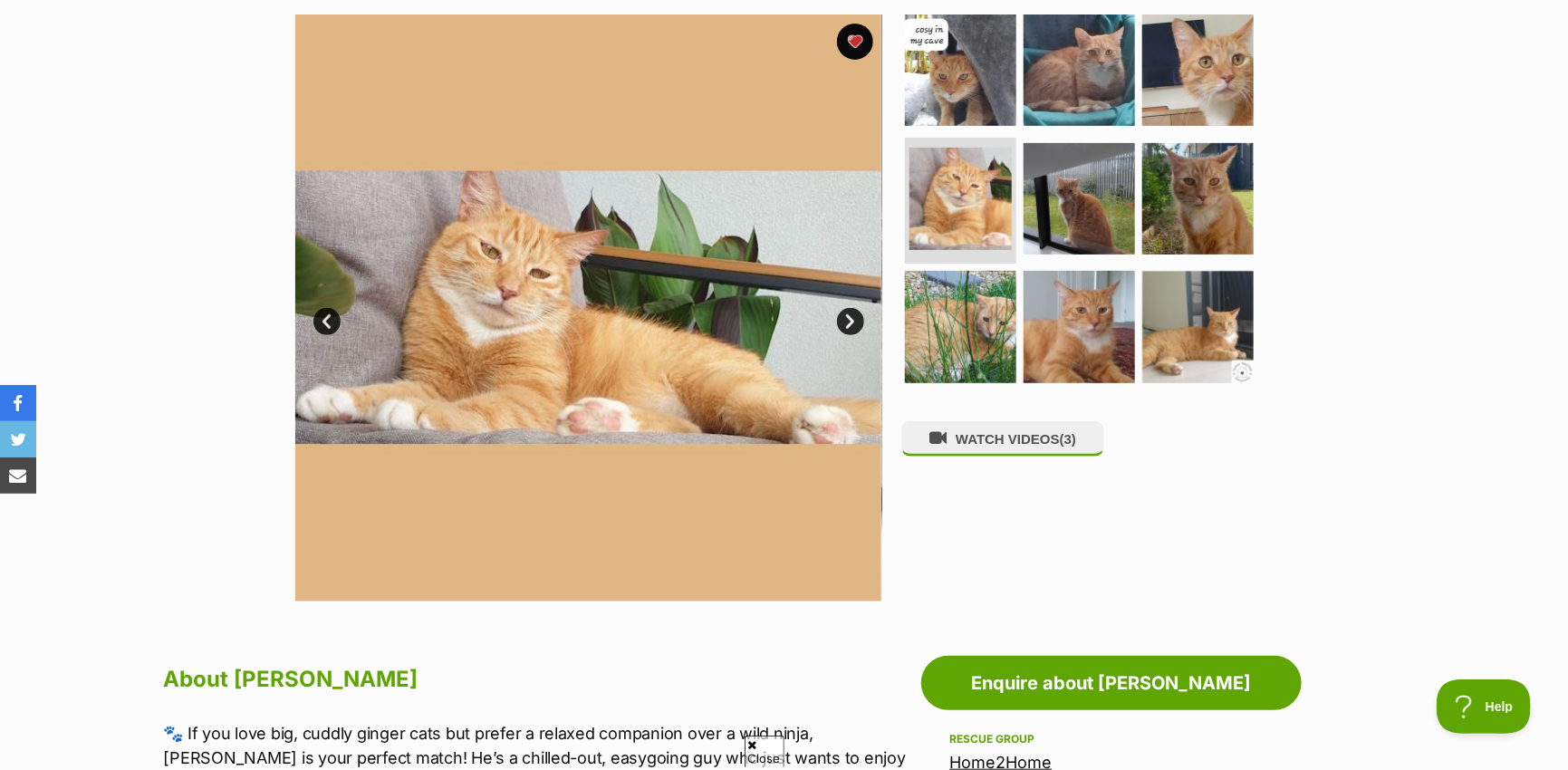
click at [845, 316] on link "Next" at bounding box center [850, 321] width 27 height 27
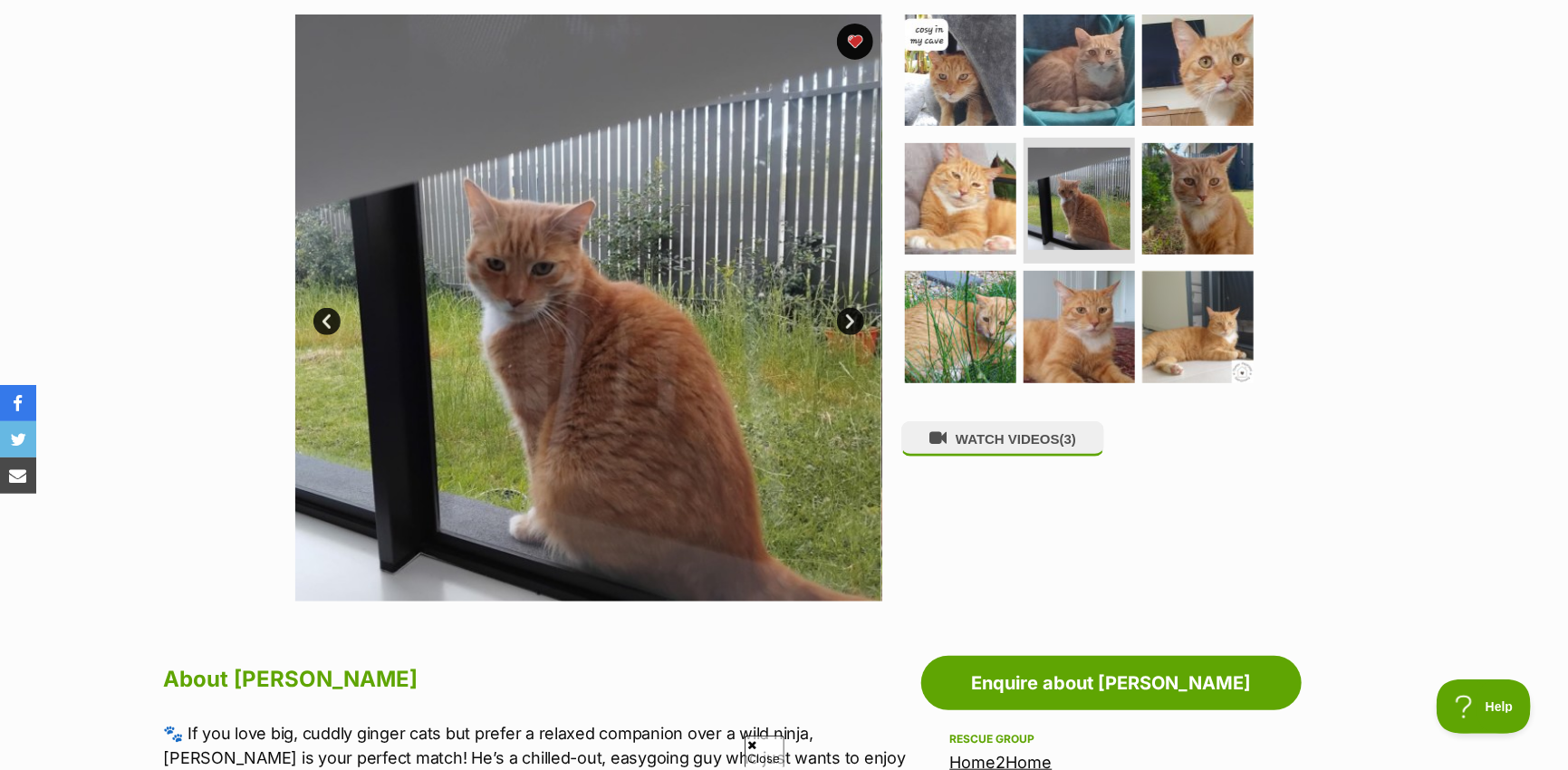
click at [845, 316] on link "Next" at bounding box center [850, 321] width 27 height 27
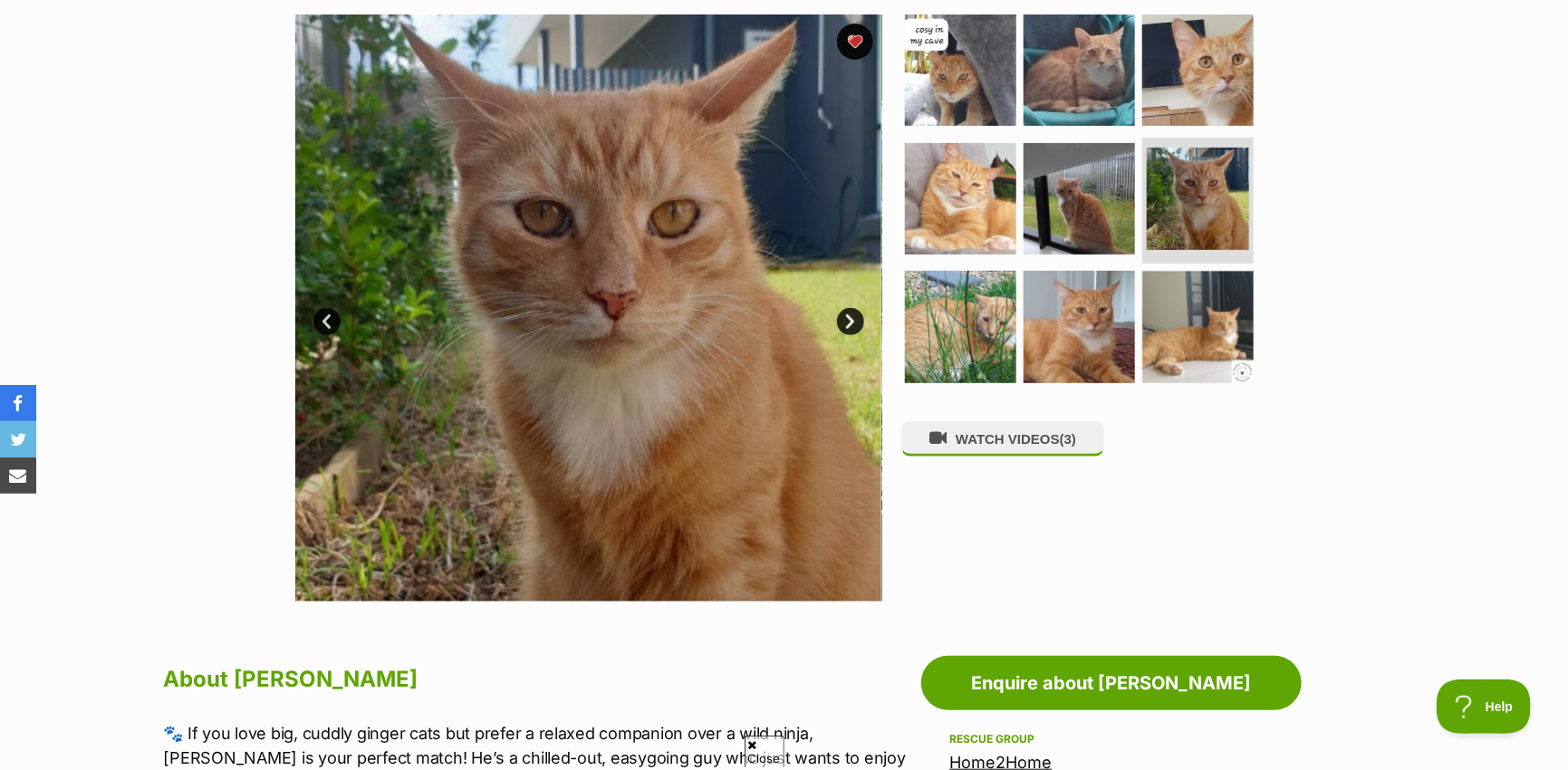
click at [845, 316] on link "Next" at bounding box center [850, 321] width 27 height 27
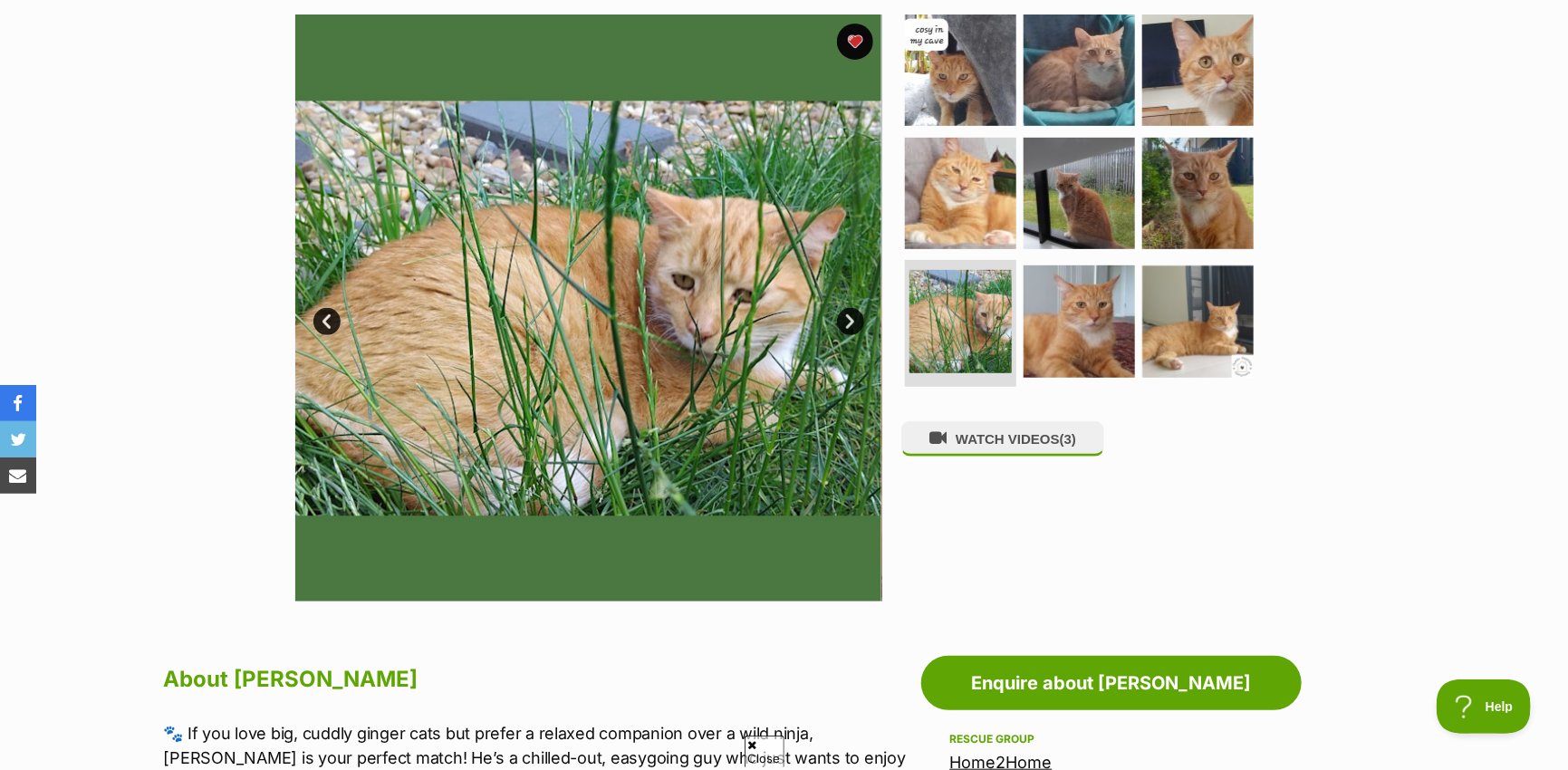
click at [845, 316] on link "Next" at bounding box center [850, 321] width 27 height 27
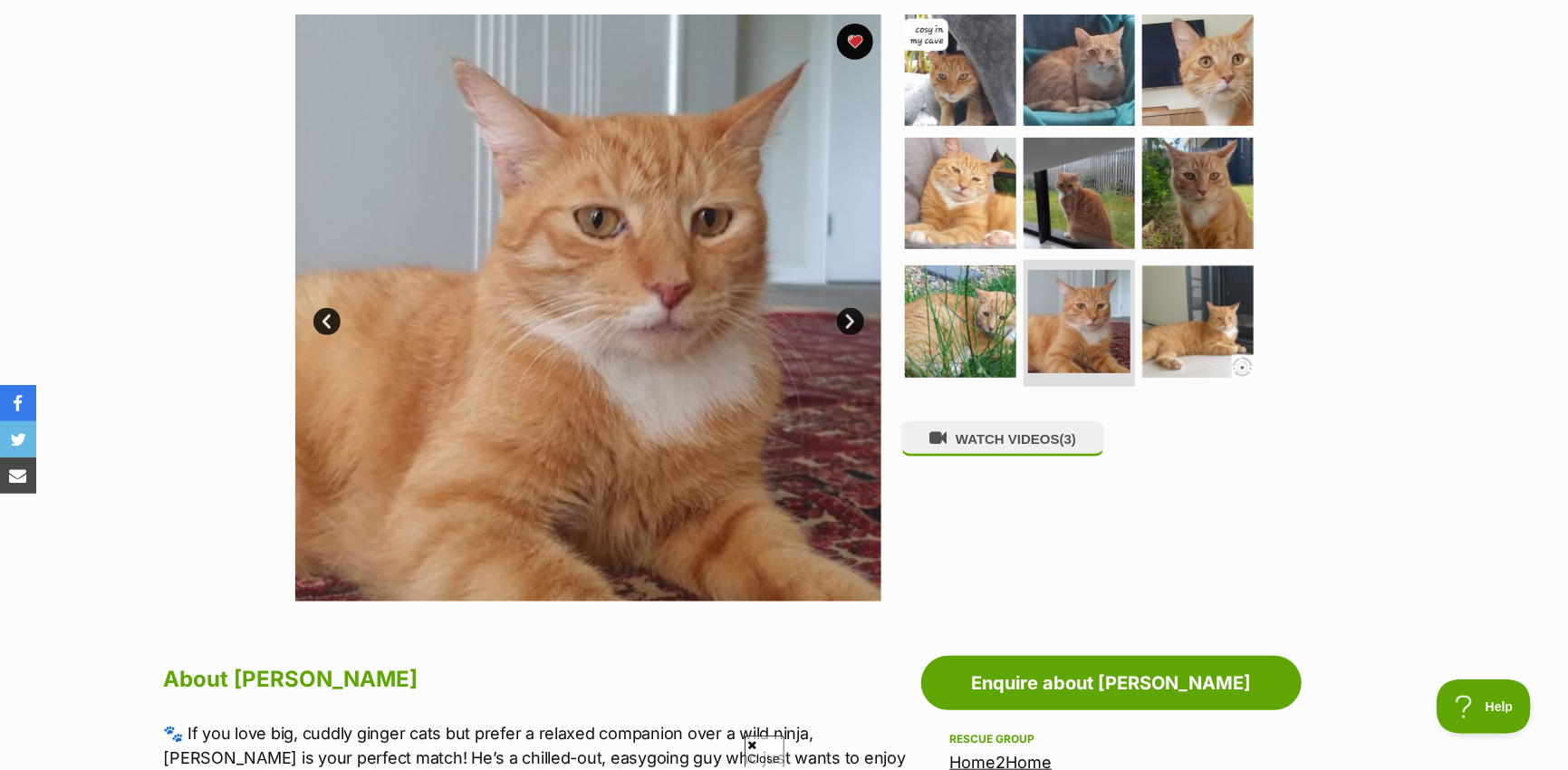
click at [845, 316] on link "Next" at bounding box center [850, 321] width 27 height 27
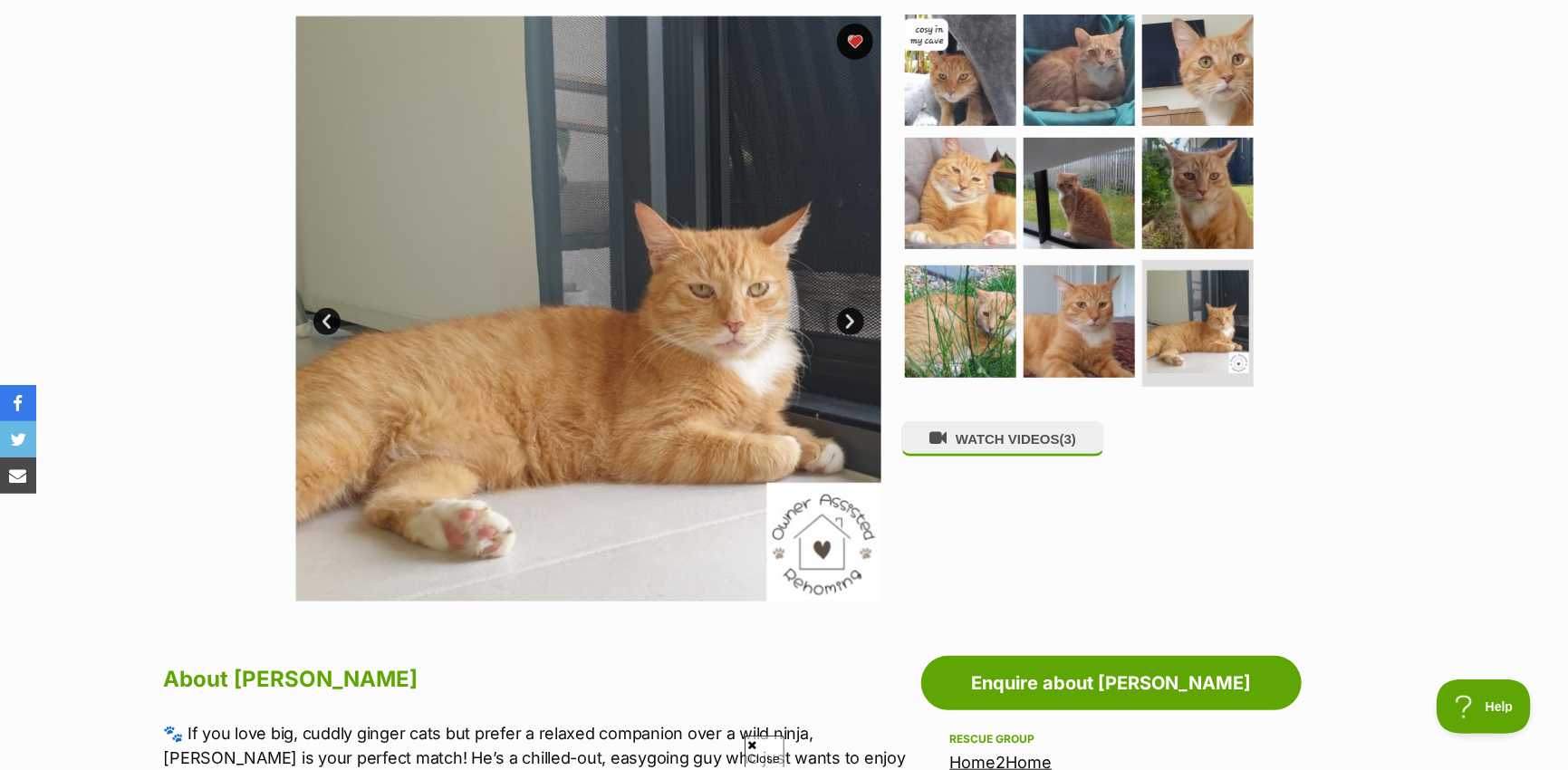
click at [845, 316] on link "Next" at bounding box center [850, 321] width 27 height 27
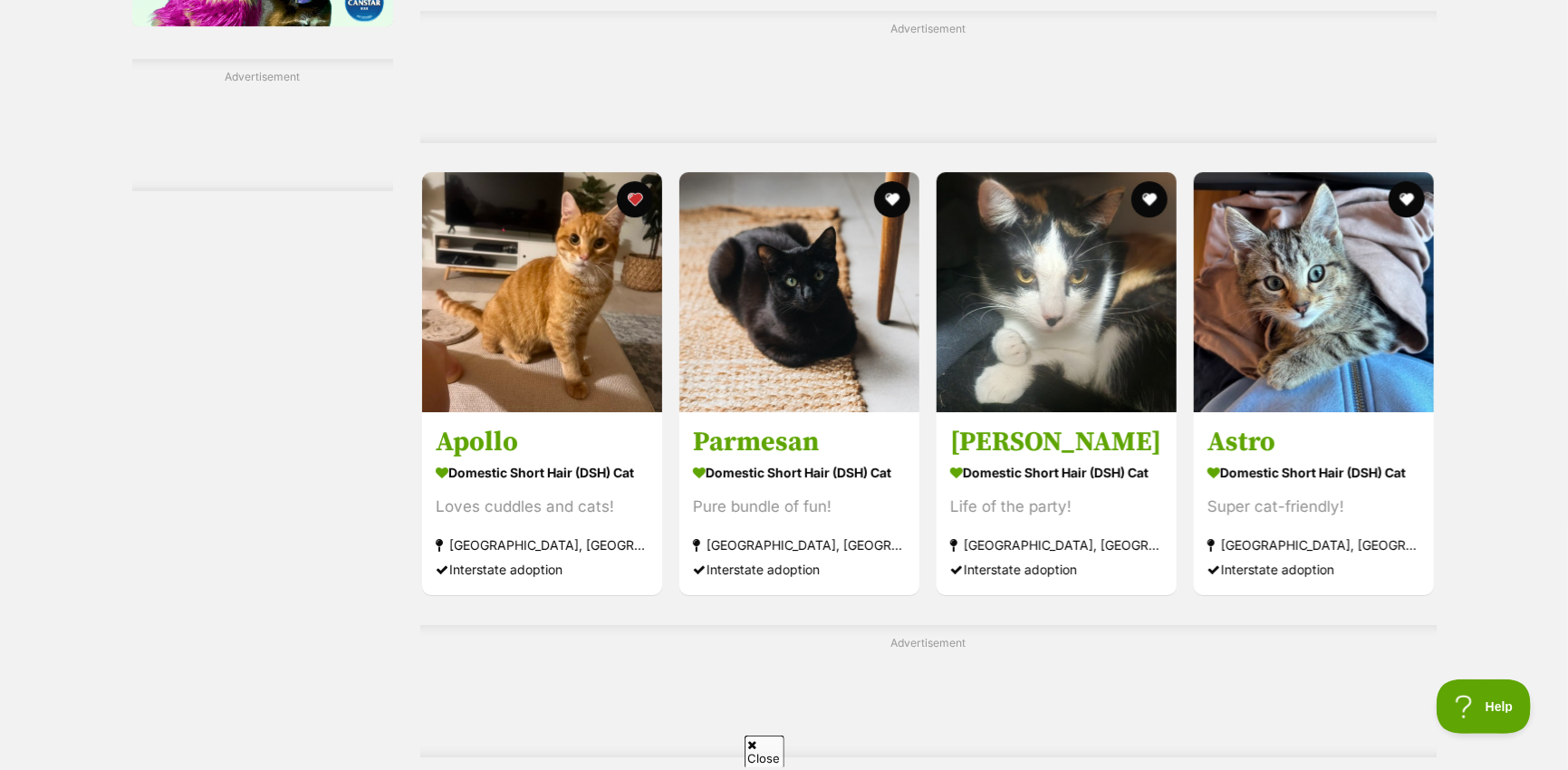
scroll to position [3171, 0]
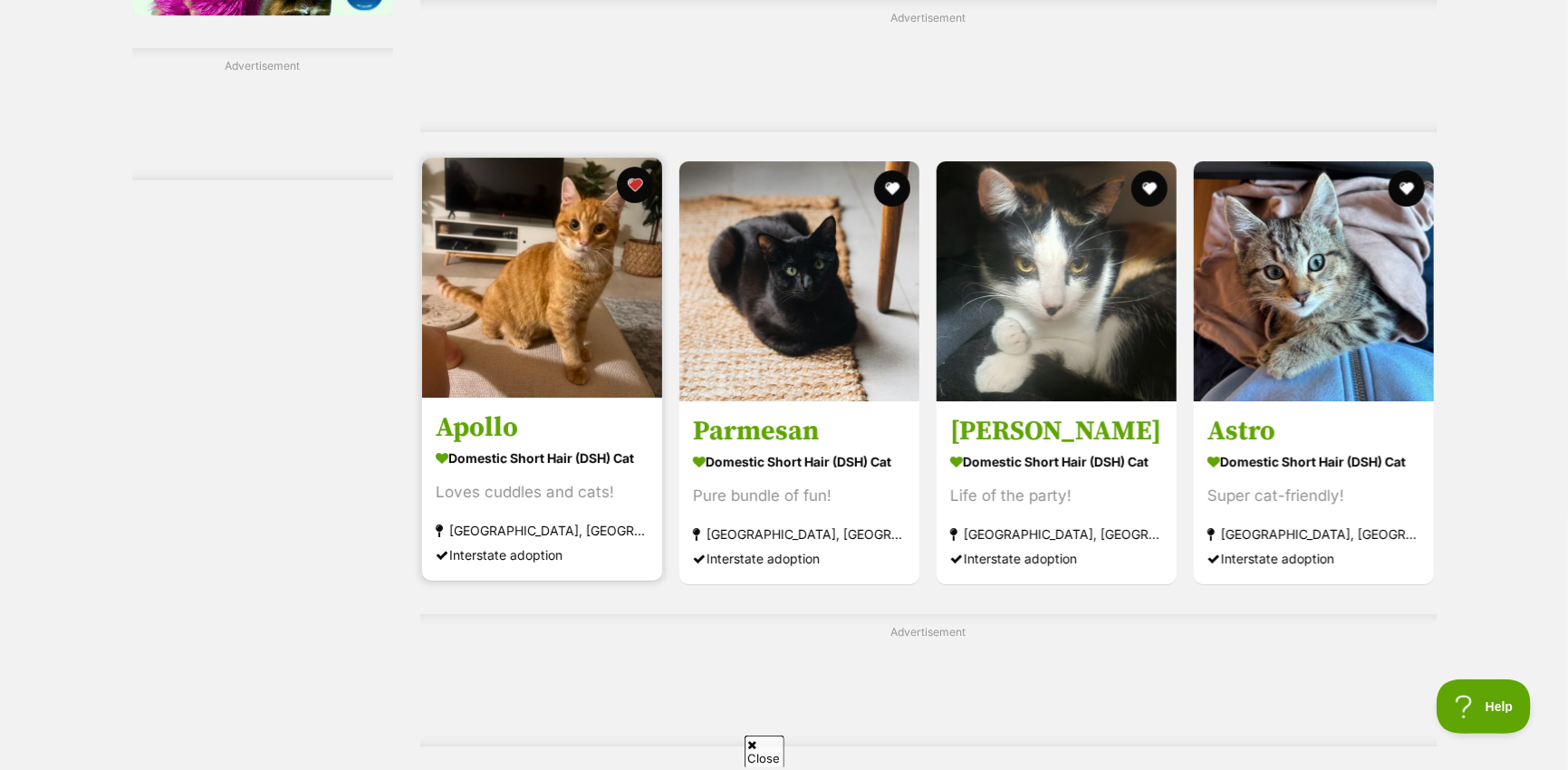
click at [589, 302] on img at bounding box center [541, 277] width 240 height 240
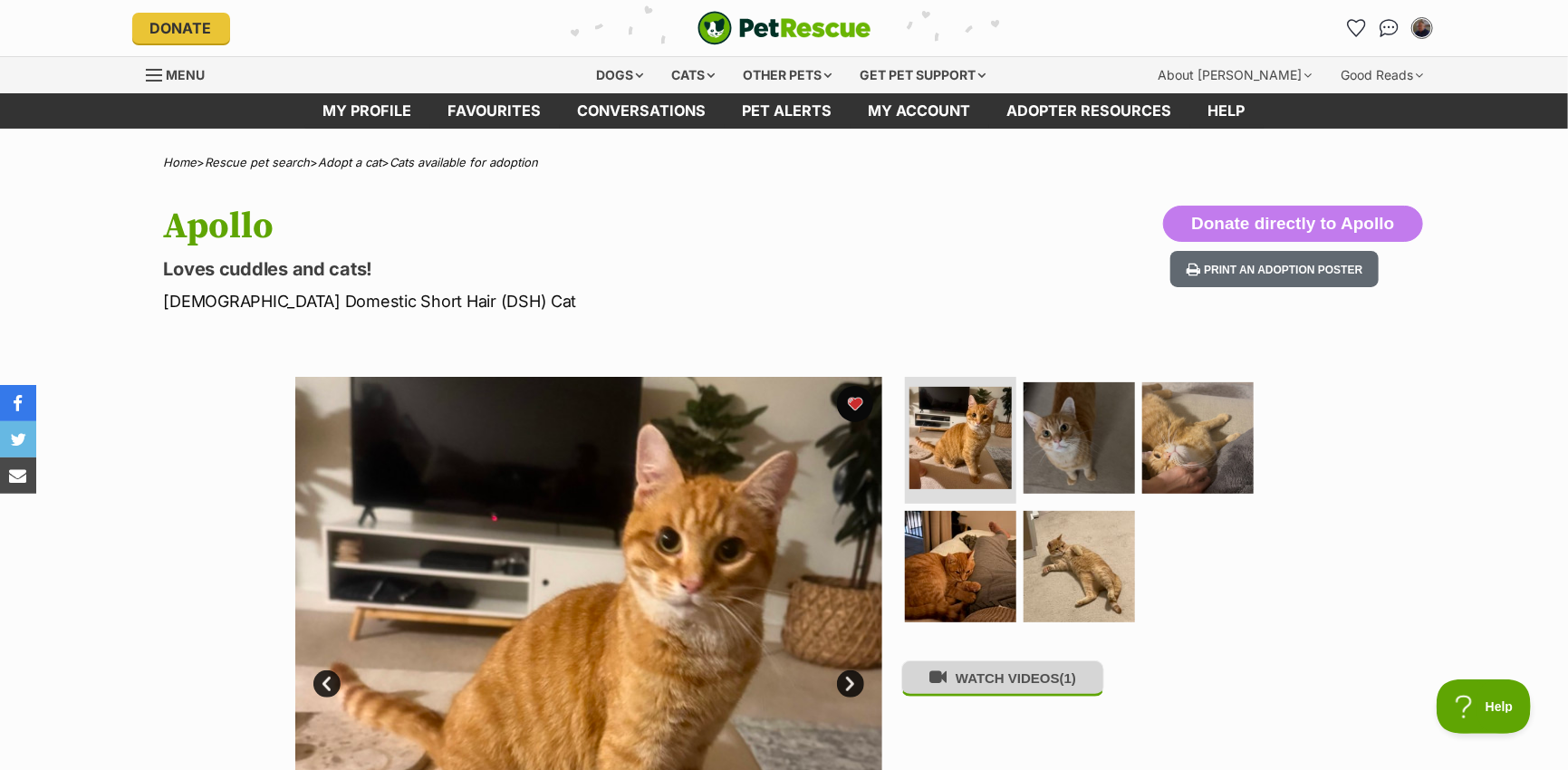
click at [947, 686] on icon at bounding box center [937, 678] width 17 height 17
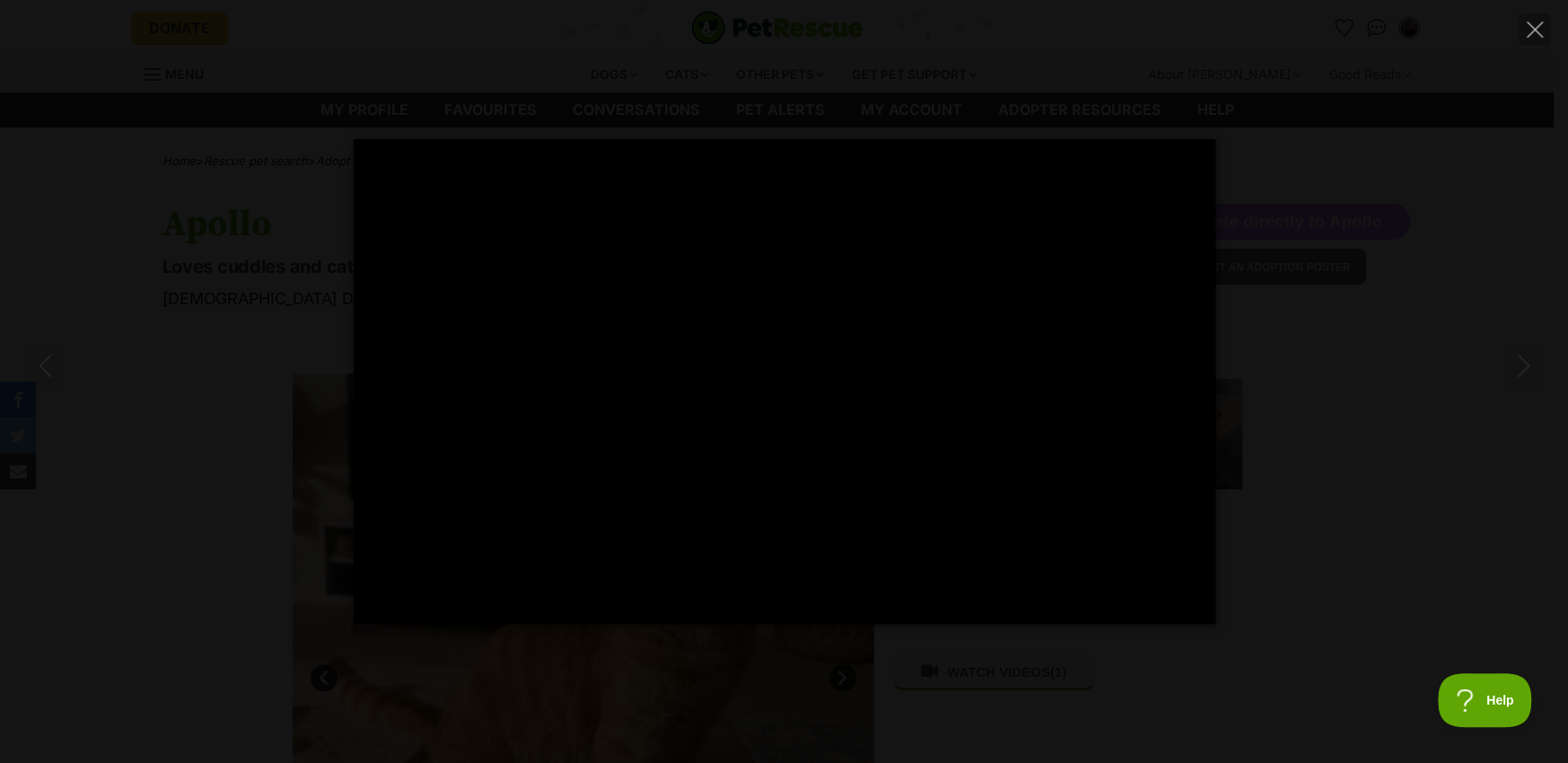
type input "100"
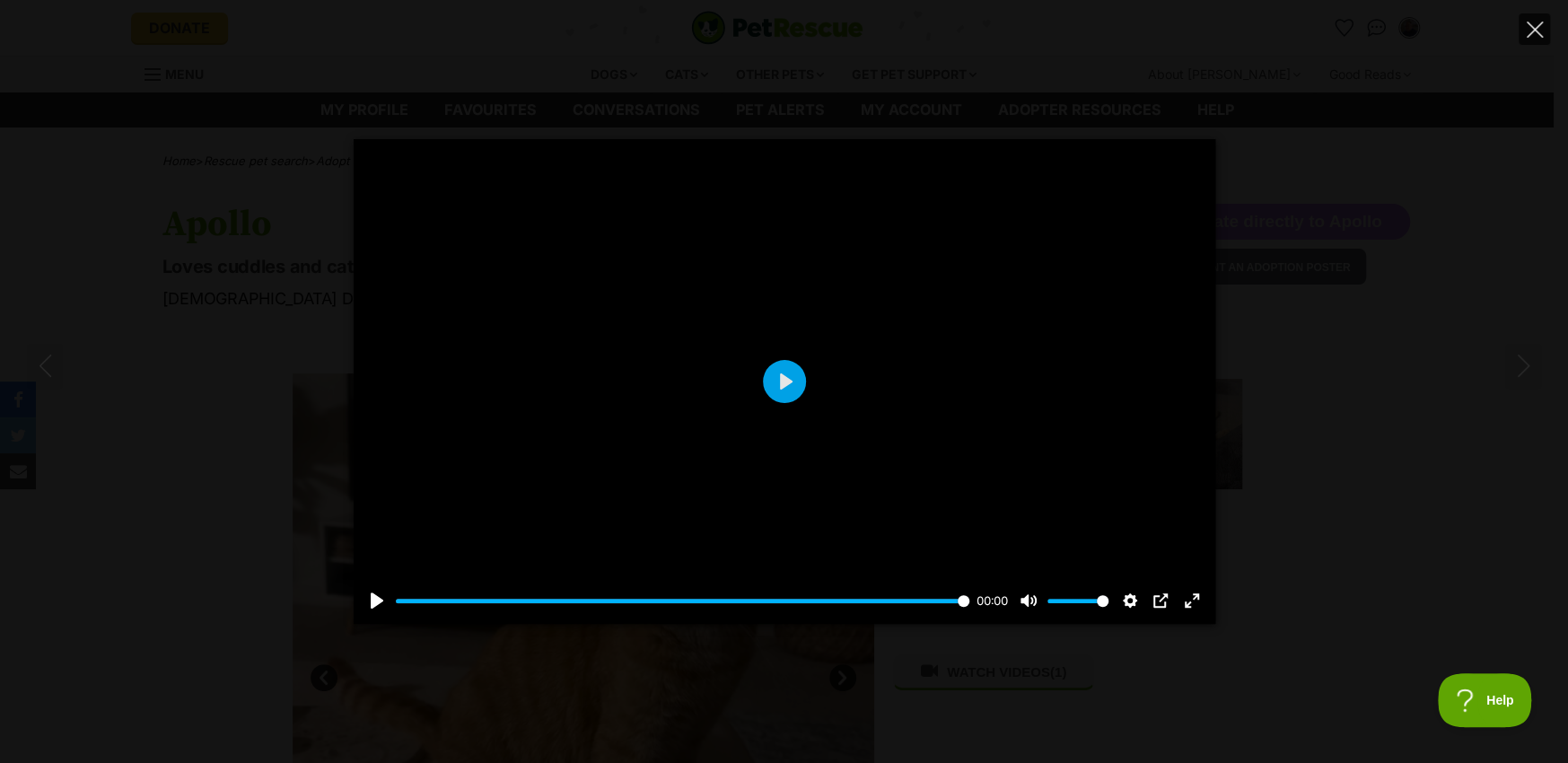
click at [1545, 33] on button "Close" at bounding box center [1535, 30] width 31 height 31
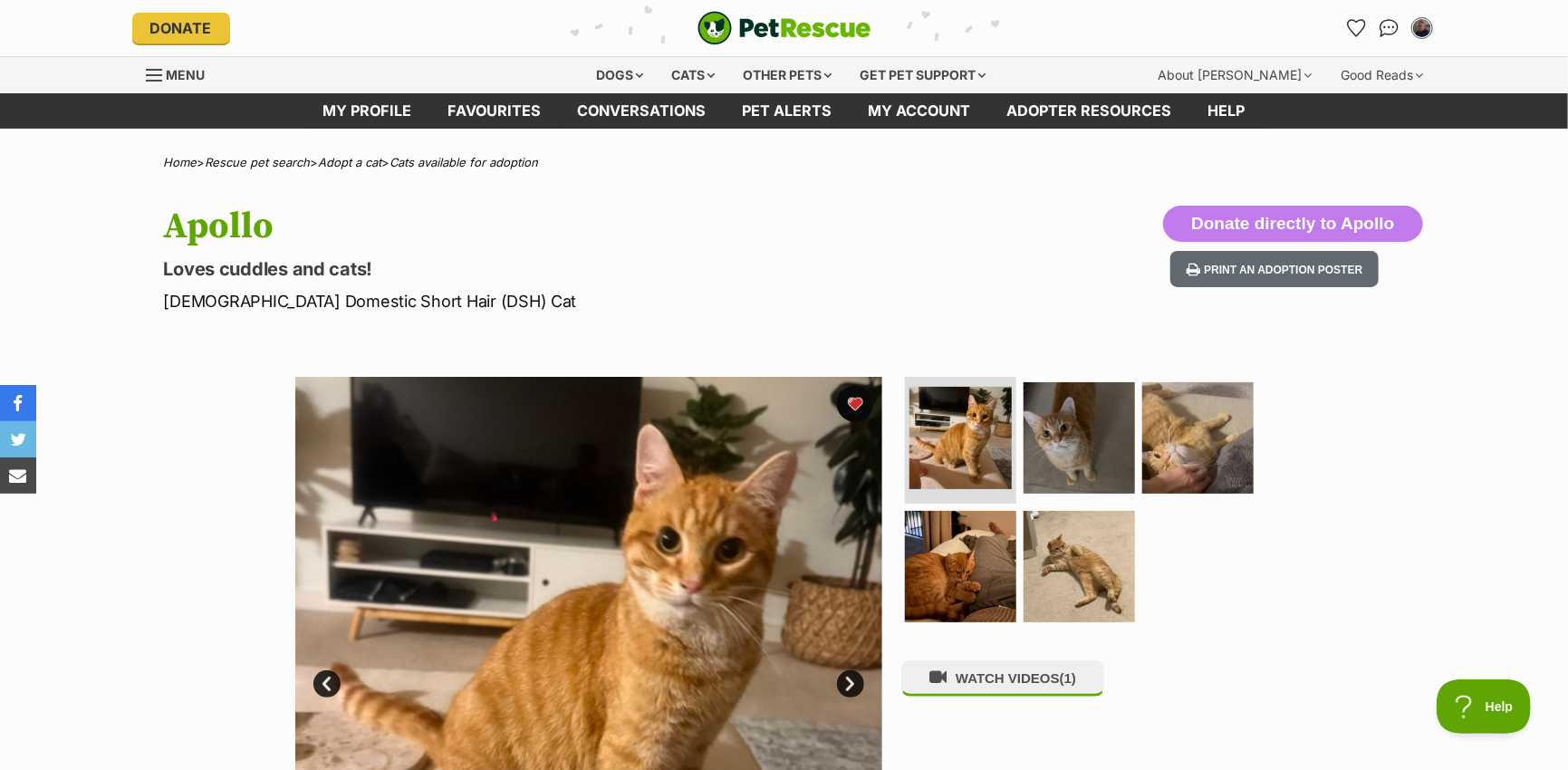
click at [855, 680] on link "Next" at bounding box center [850, 683] width 27 height 27
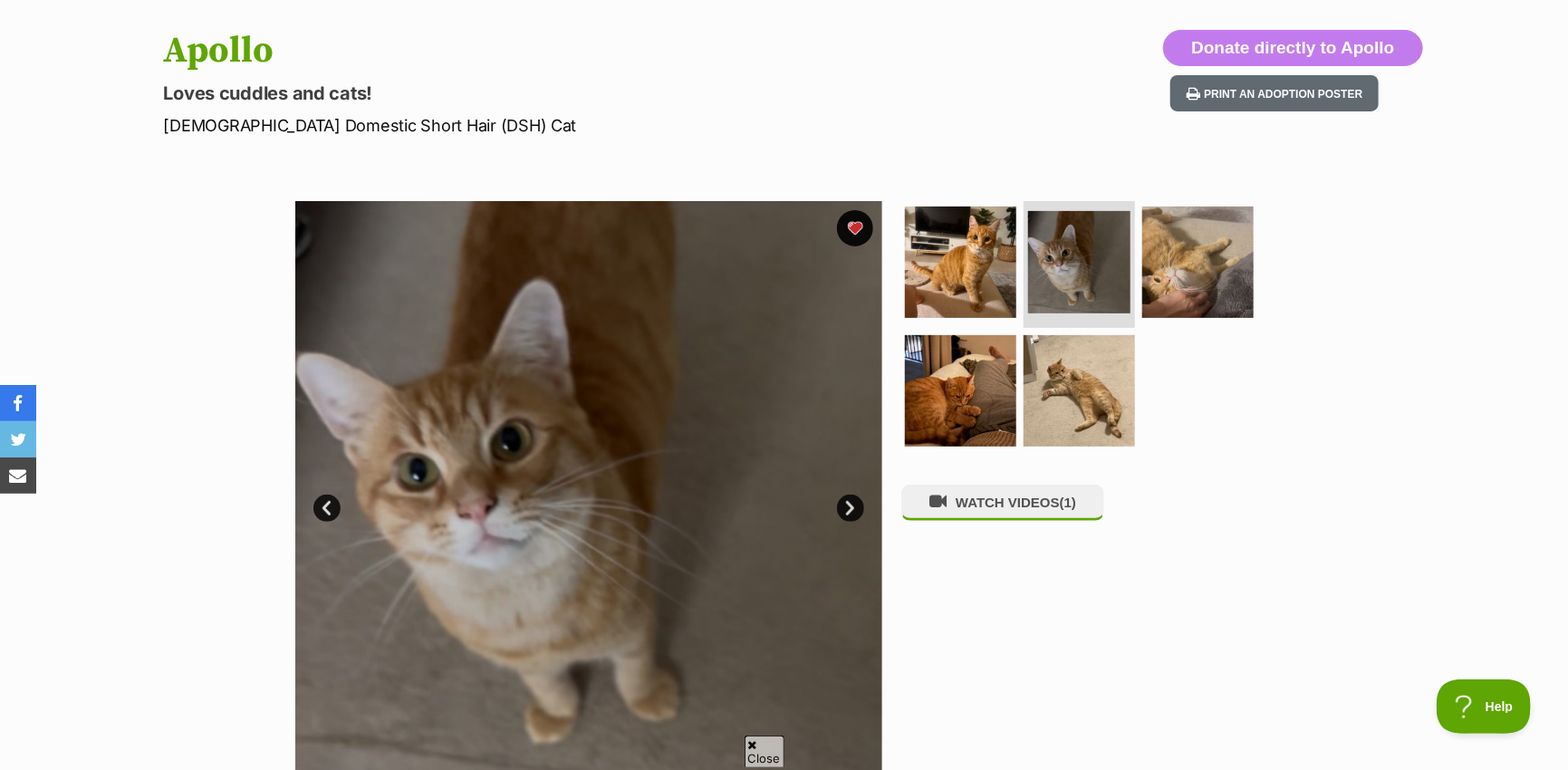
scroll to position [181, 0]
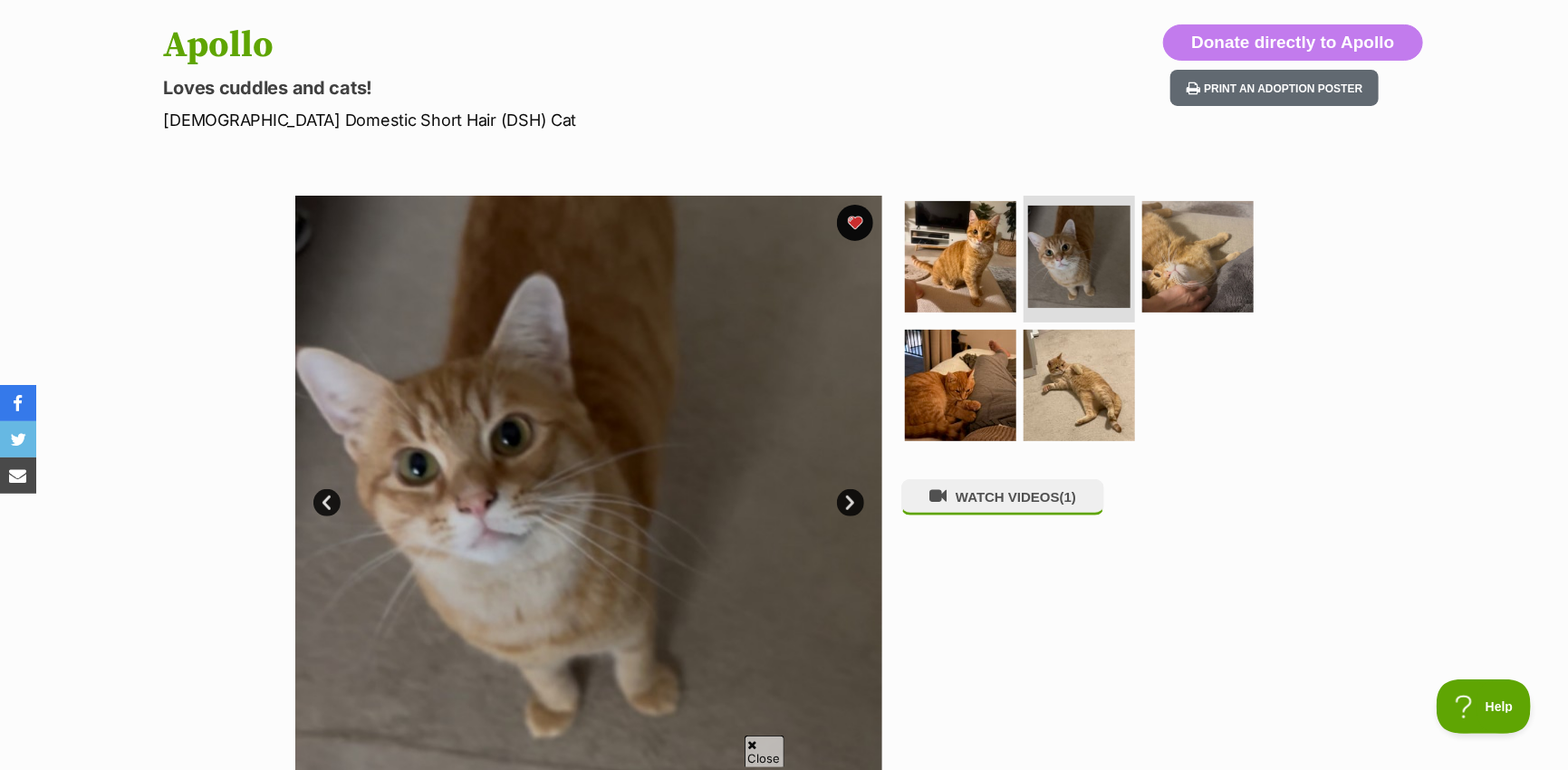
click at [849, 505] on link "Next" at bounding box center [850, 502] width 27 height 27
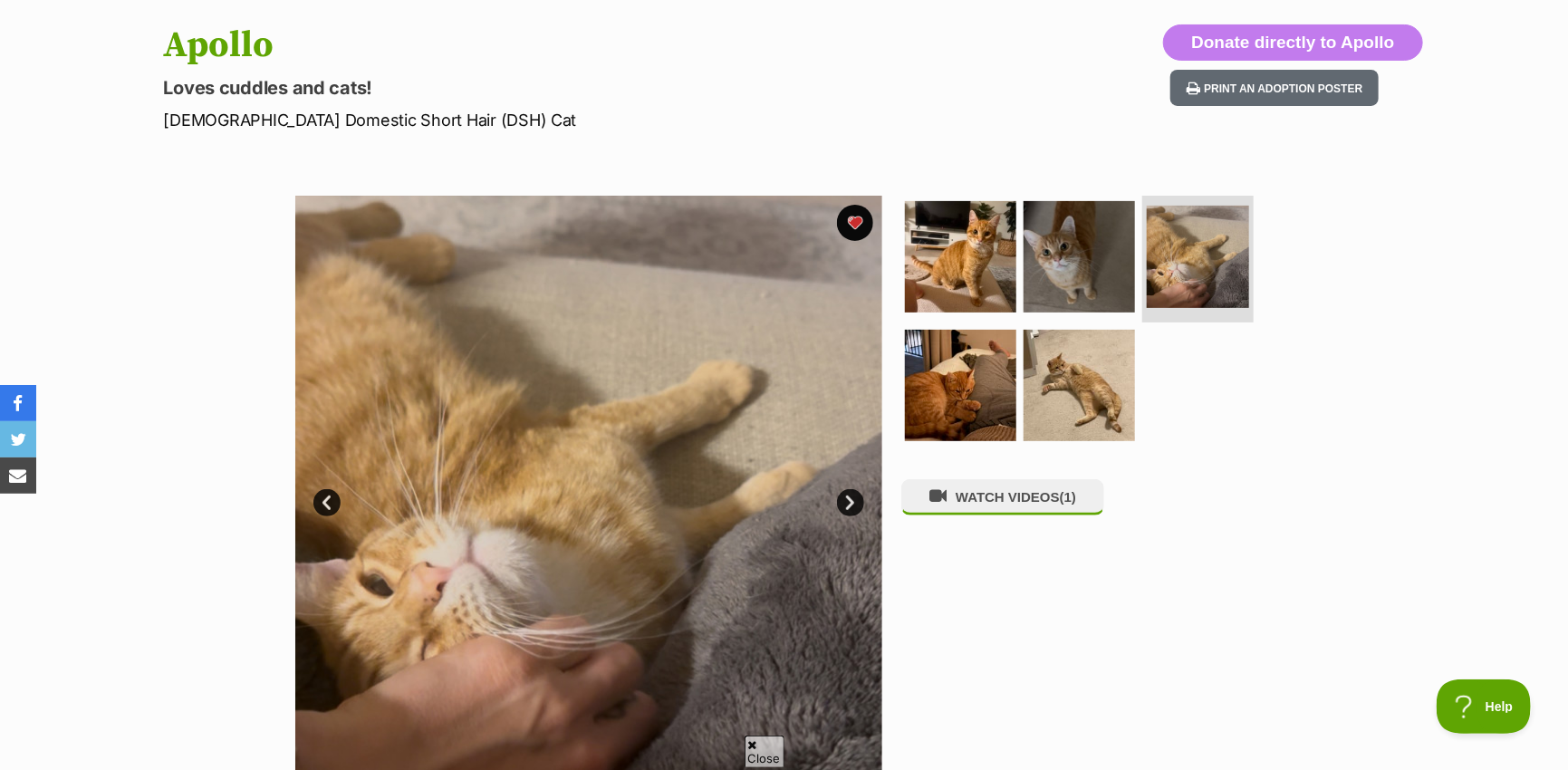
click at [849, 505] on link "Next" at bounding box center [850, 502] width 27 height 27
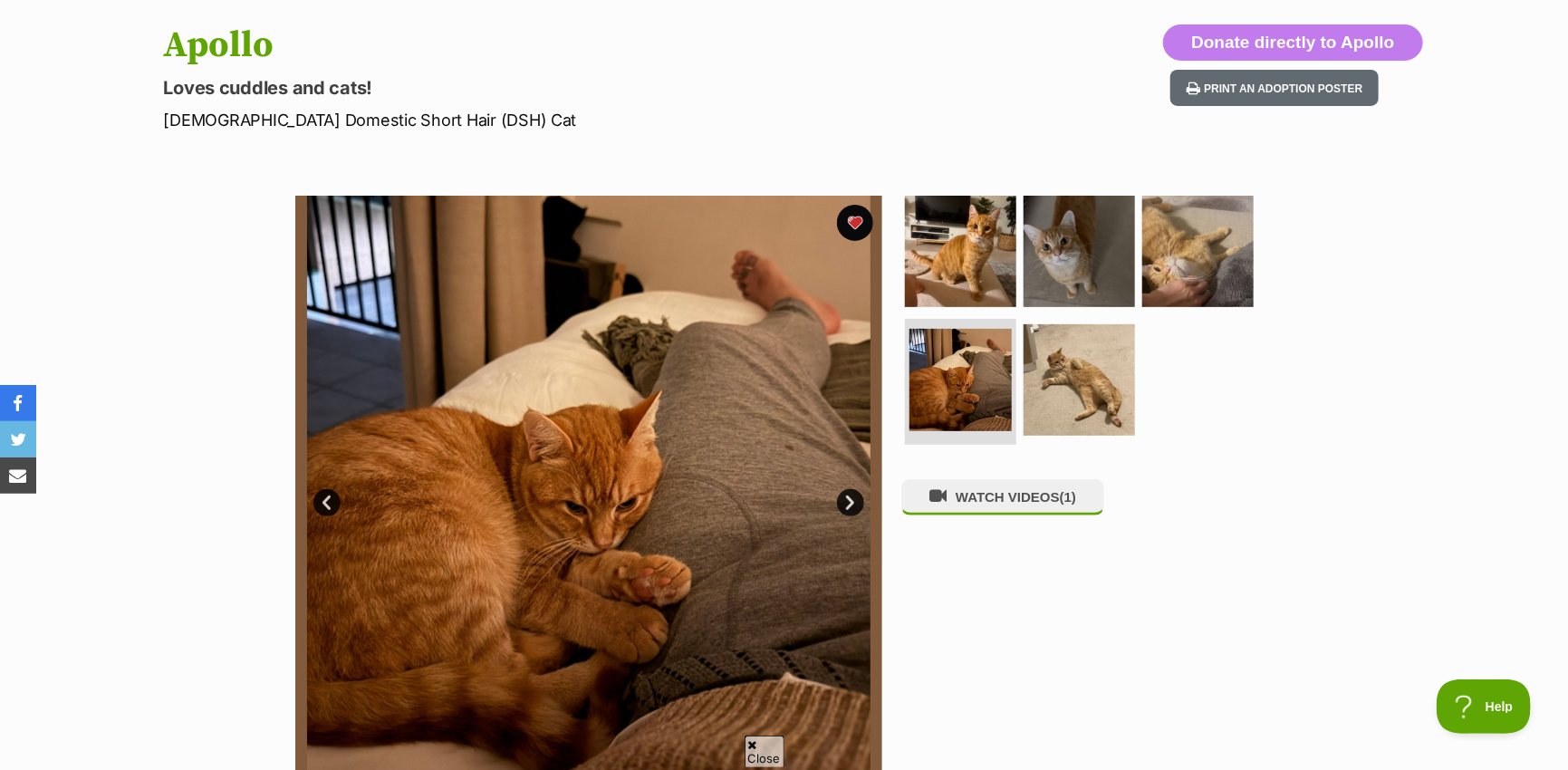
click at [849, 505] on link "Next" at bounding box center [850, 502] width 27 height 27
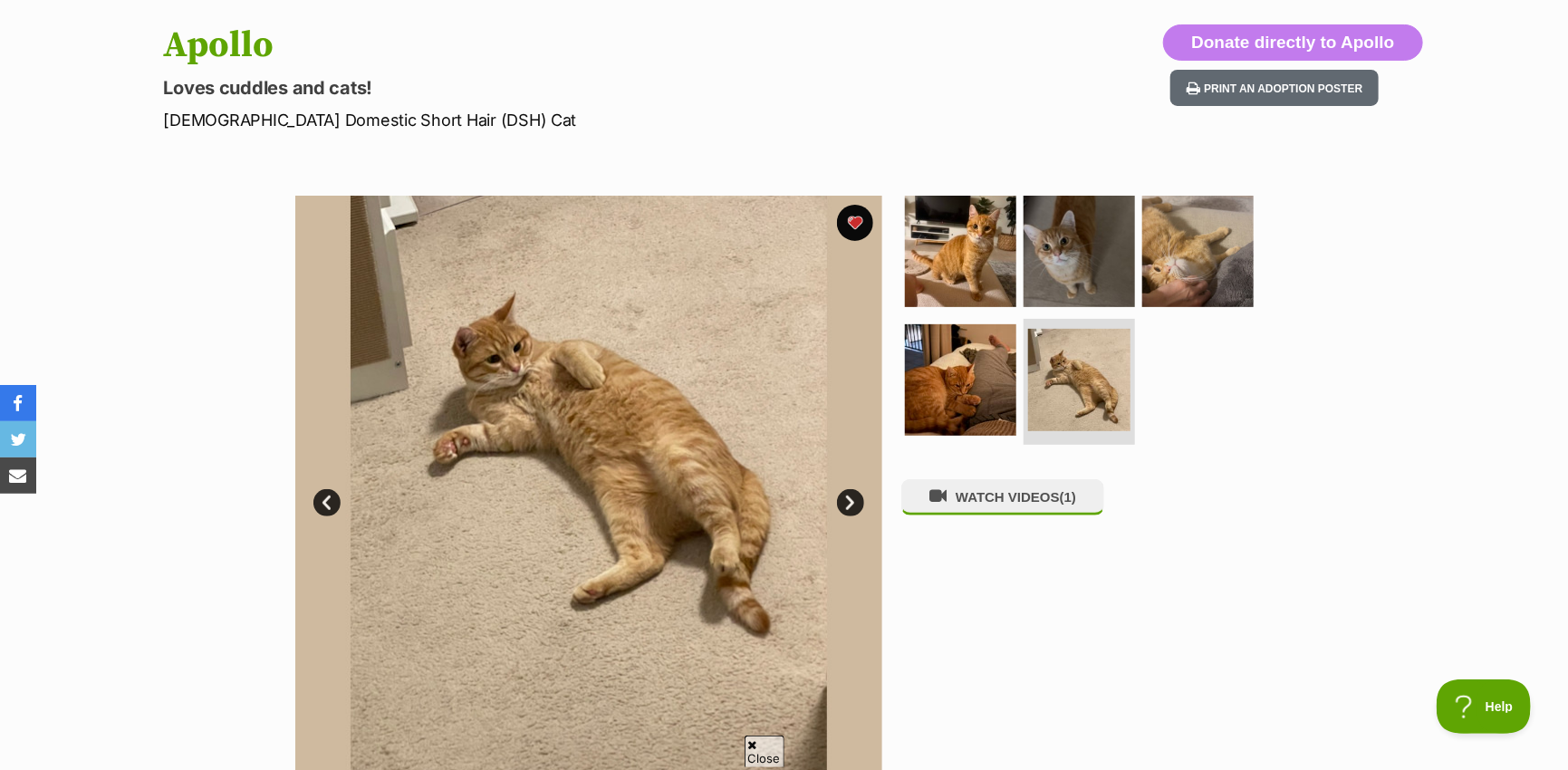
click at [849, 505] on link "Next" at bounding box center [850, 502] width 27 height 27
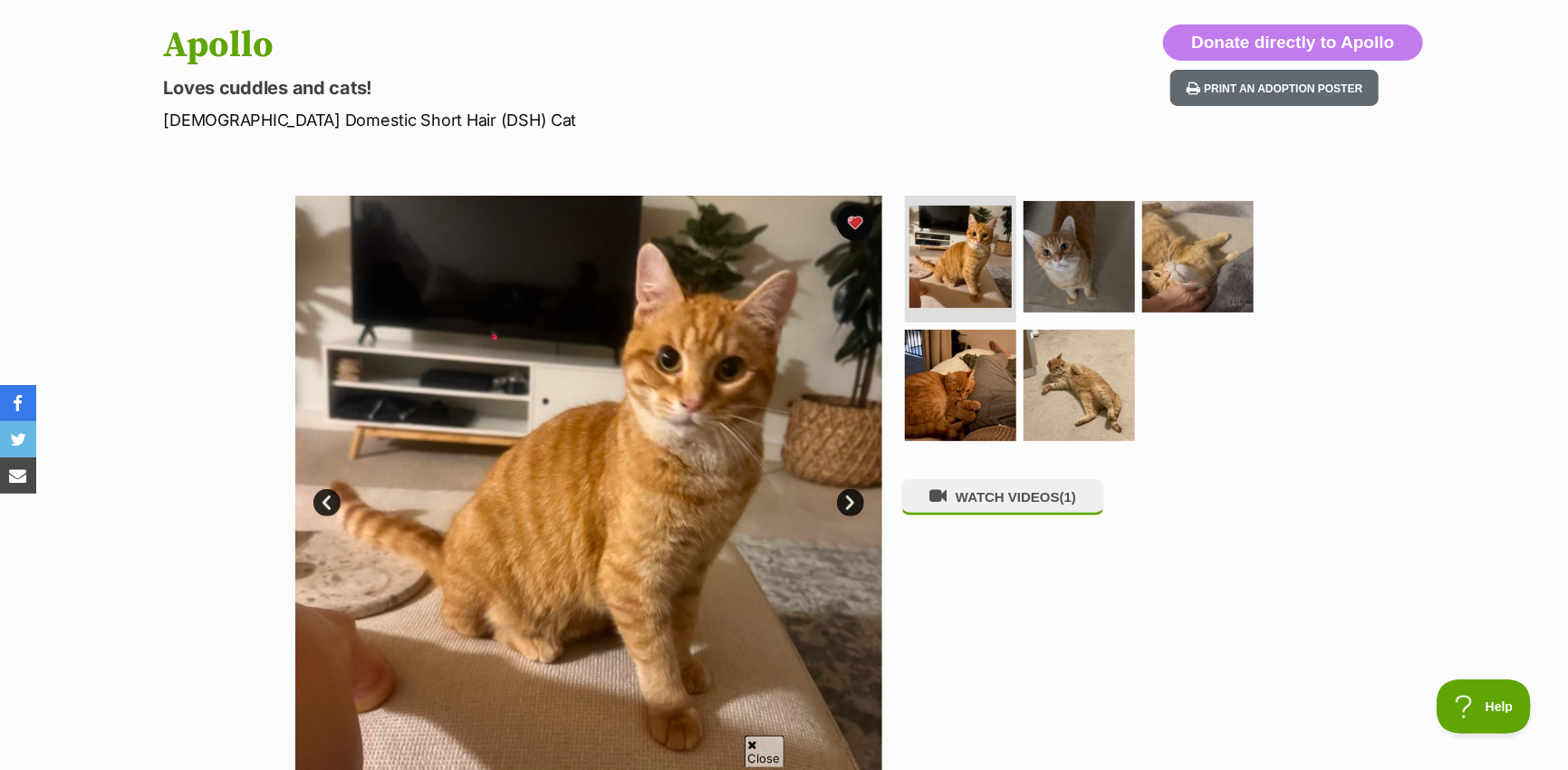
click at [849, 505] on link "Next" at bounding box center [850, 502] width 27 height 27
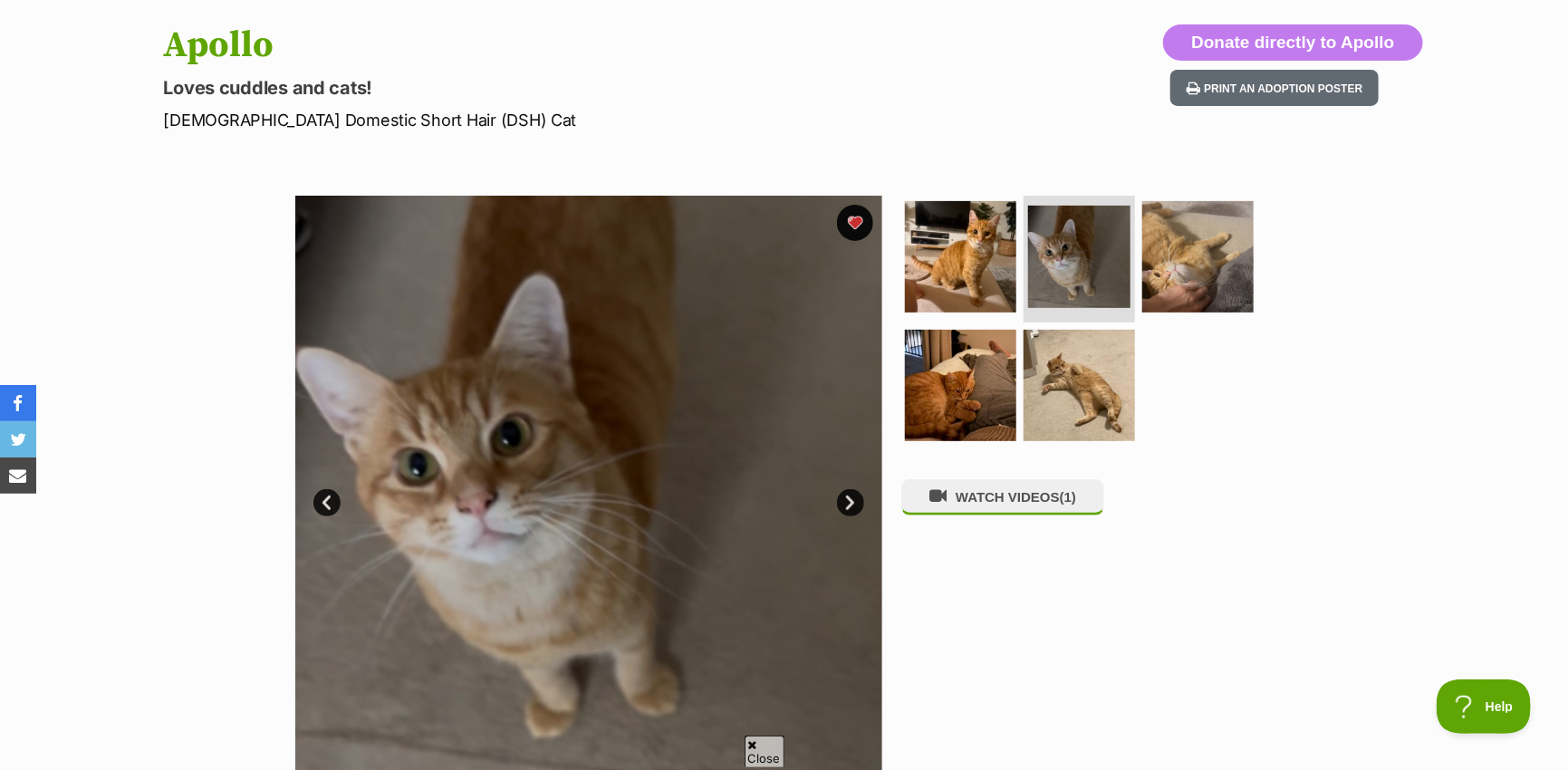
click at [849, 505] on link "Next" at bounding box center [850, 502] width 27 height 27
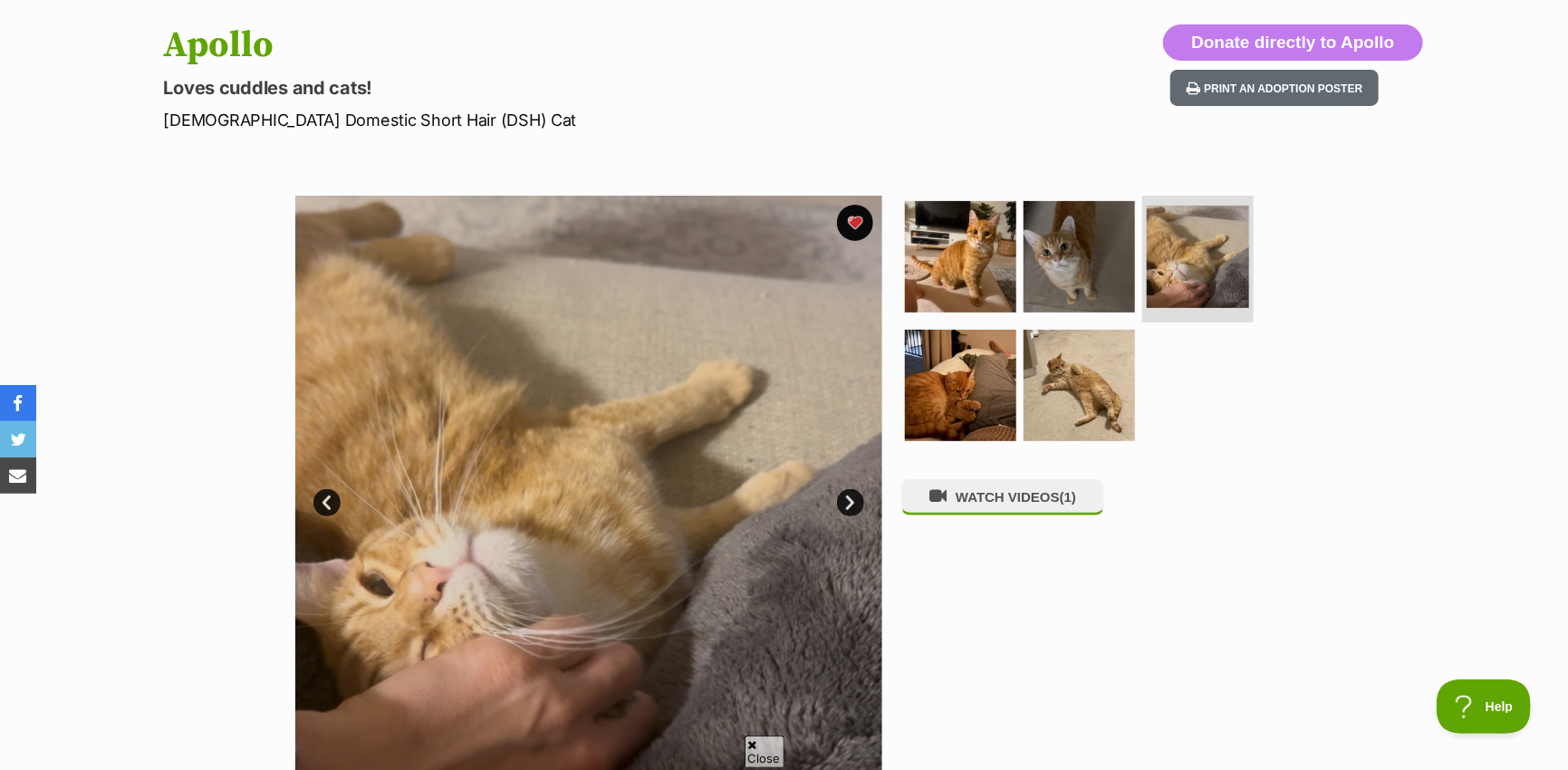
click at [849, 505] on link "Next" at bounding box center [850, 502] width 27 height 27
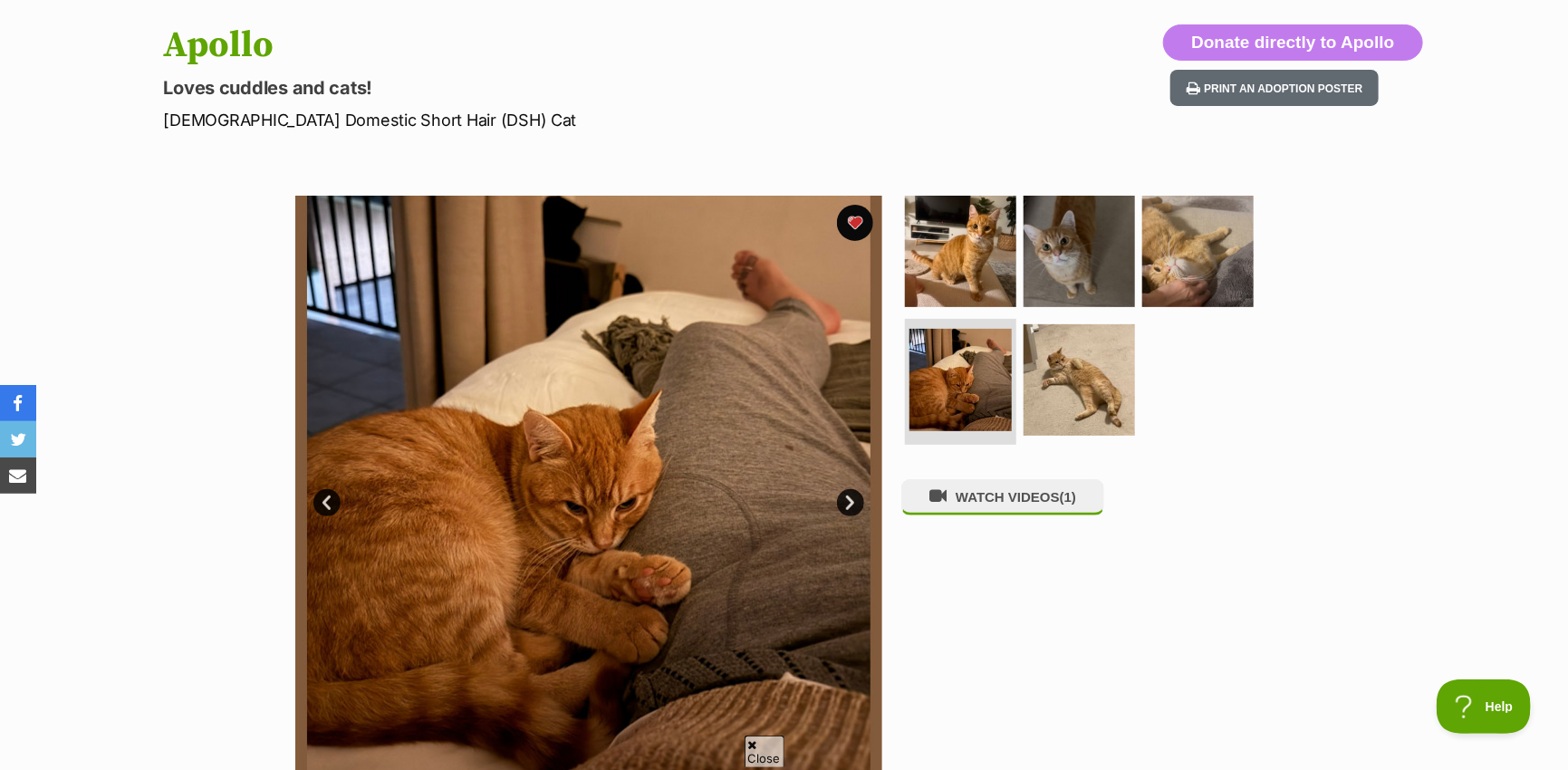
click at [849, 505] on link "Next" at bounding box center [850, 502] width 27 height 27
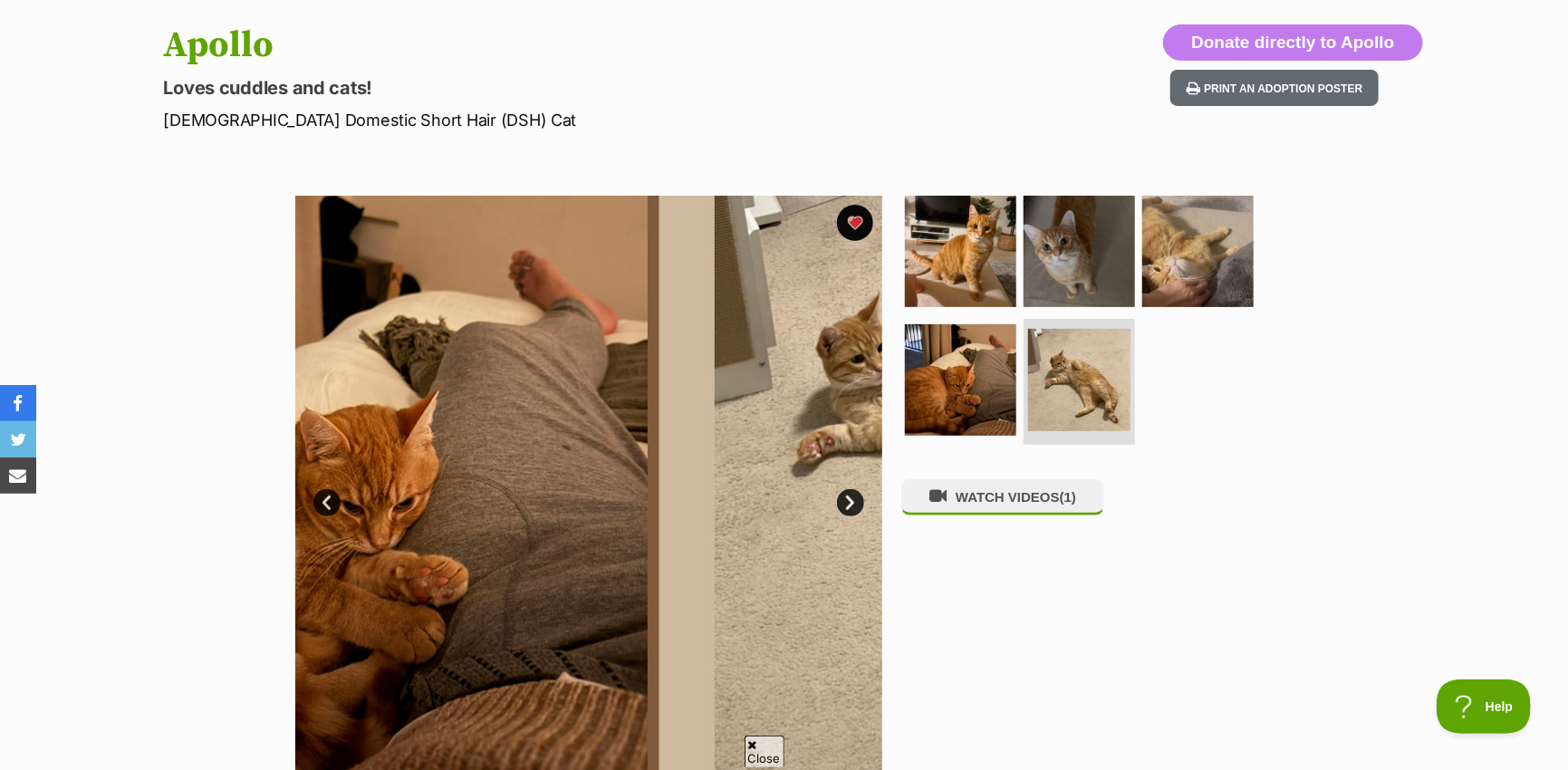
click at [849, 505] on link "Next" at bounding box center [850, 502] width 27 height 27
